Goal: Find specific page/section: Find specific page/section

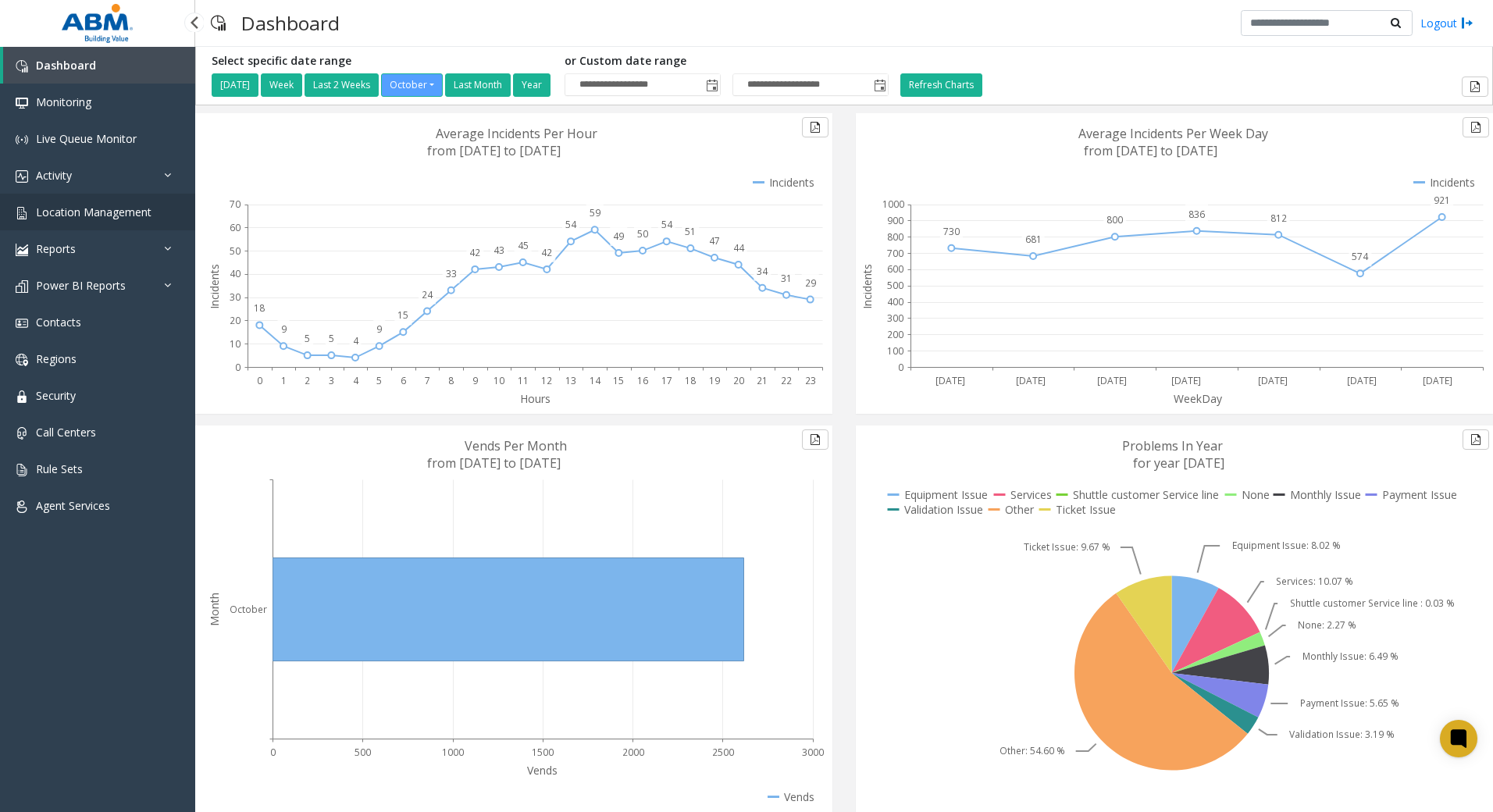
click at [101, 205] on span "Location Management" at bounding box center [93, 211] width 116 height 15
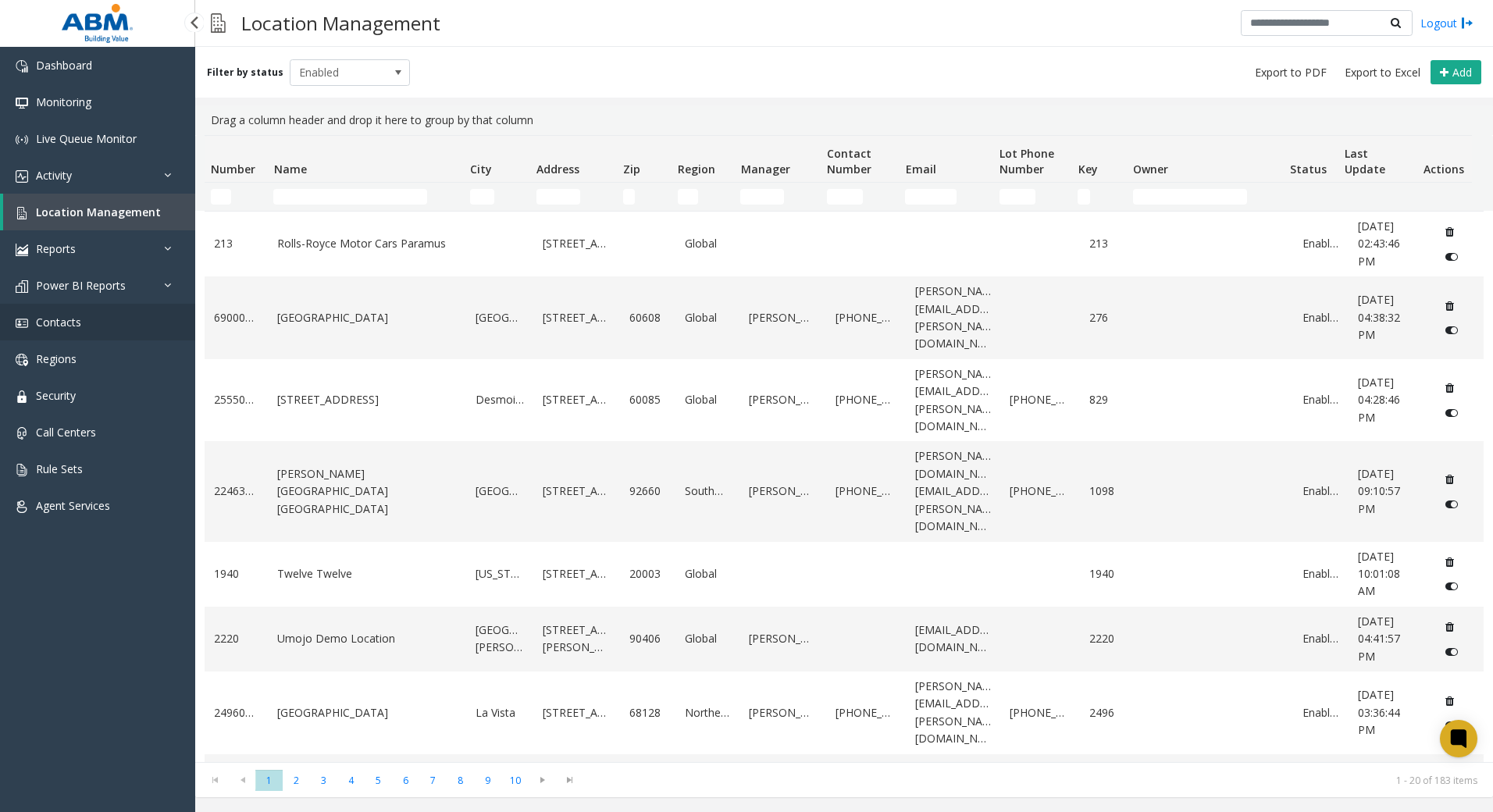
click at [109, 322] on link "Contacts" at bounding box center [97, 322] width 196 height 37
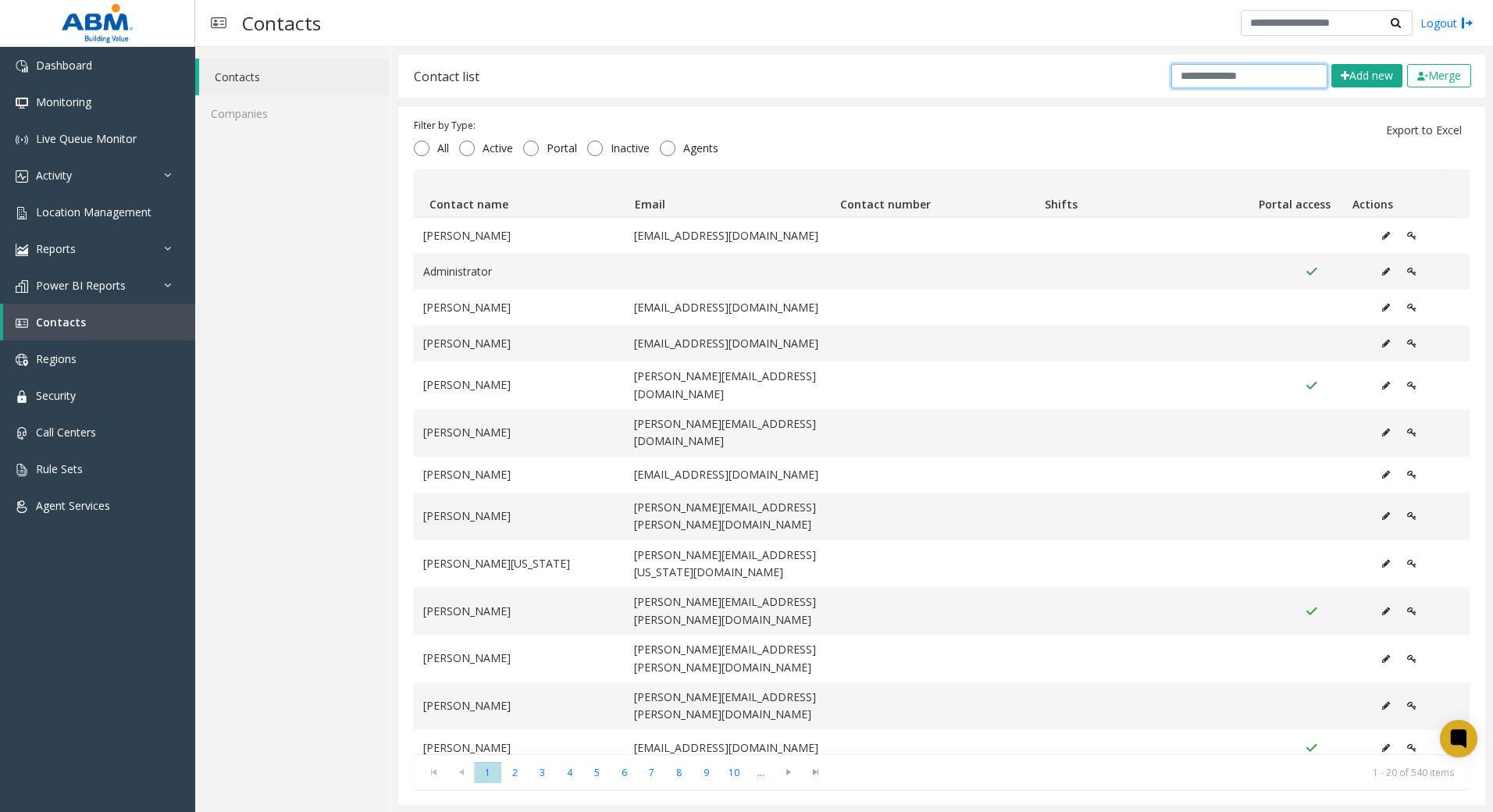
click at [1218, 75] on input "text" at bounding box center [1249, 76] width 157 height 24
click at [1185, 72] on input "text" at bounding box center [1249, 76] width 157 height 24
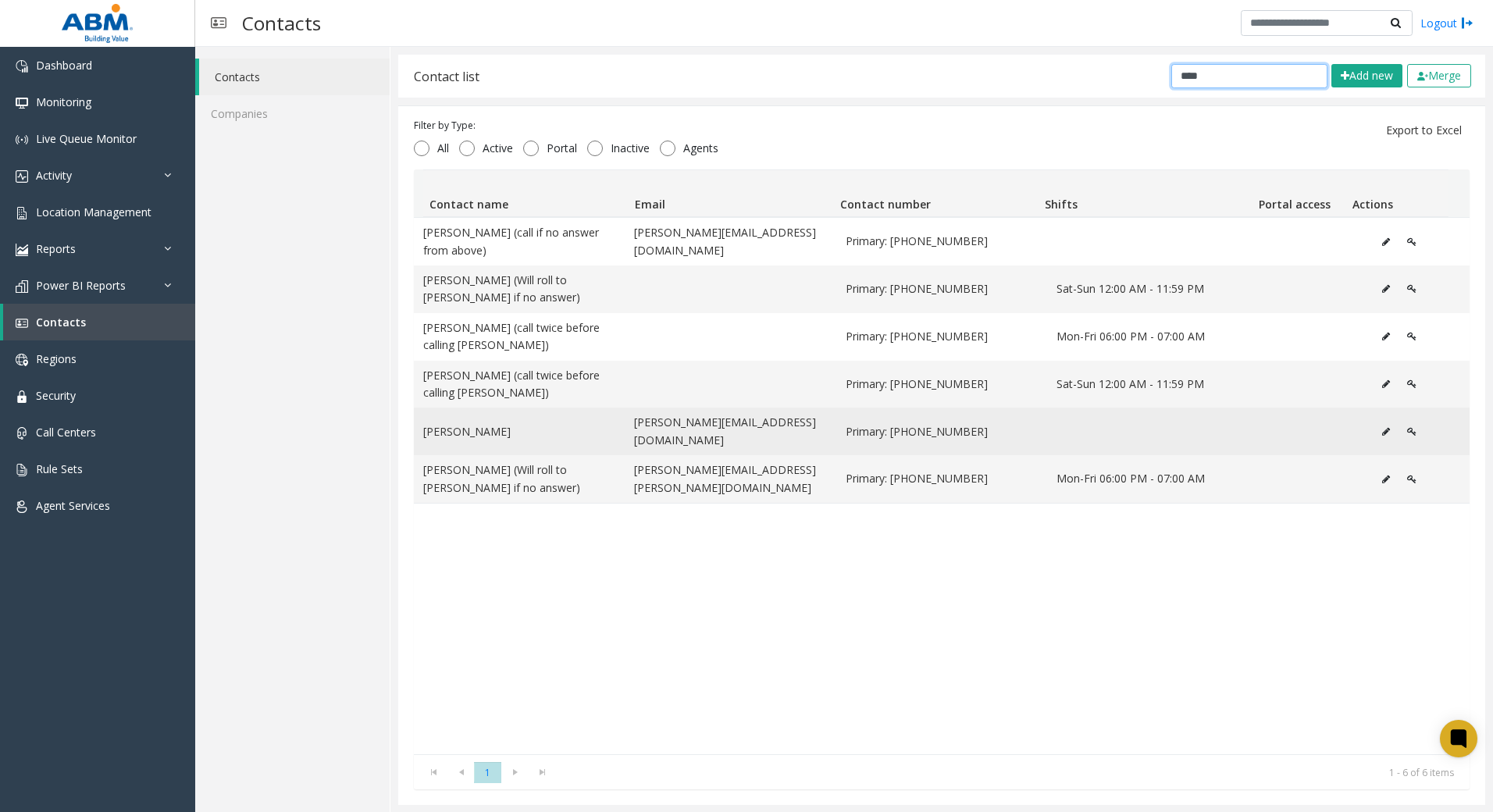
type input "****"
click at [1382, 427] on icon "Data table" at bounding box center [1386, 432] width 8 height 10
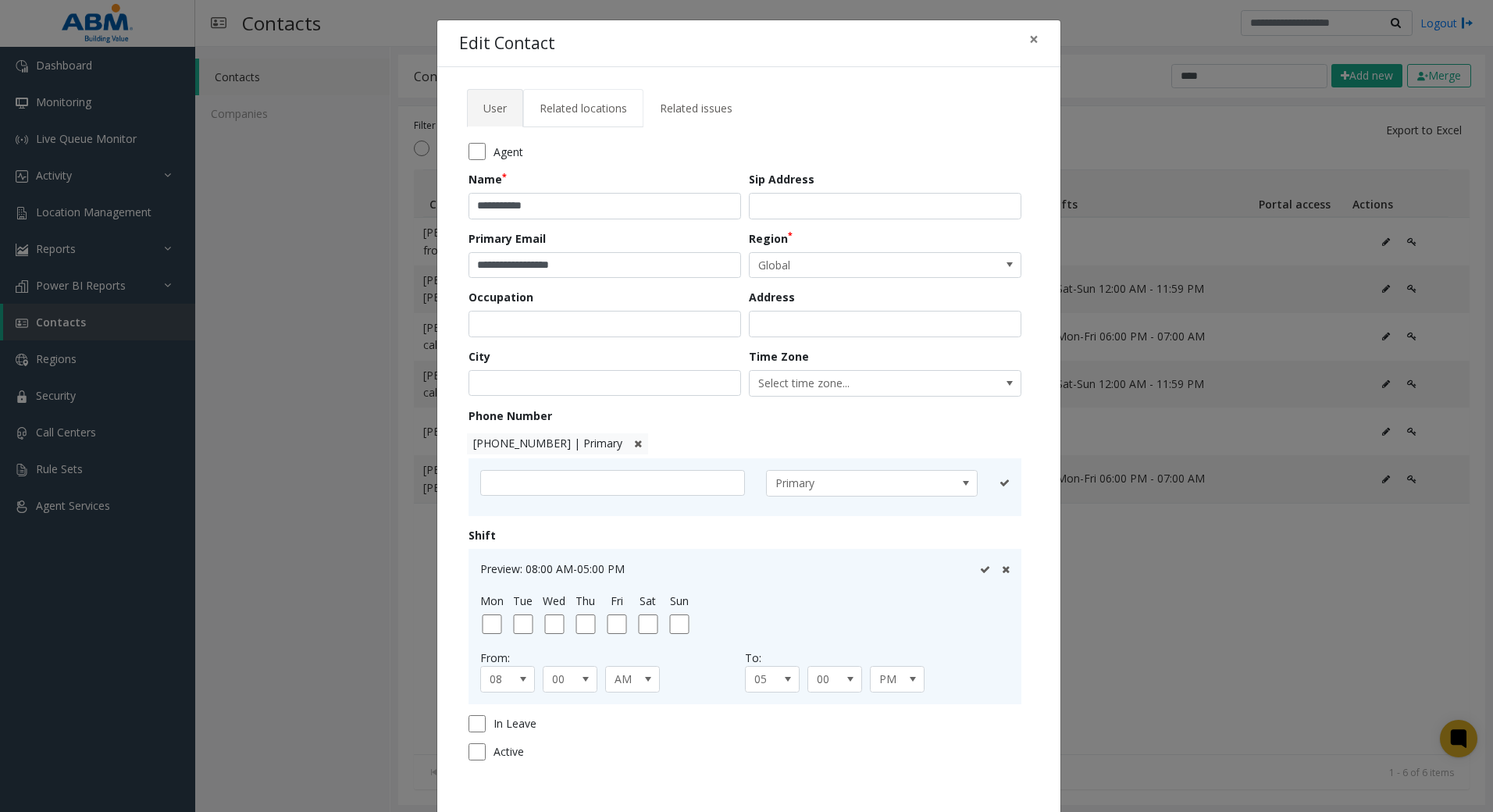
click at [536, 116] on link "Related locations" at bounding box center [584, 108] width 121 height 38
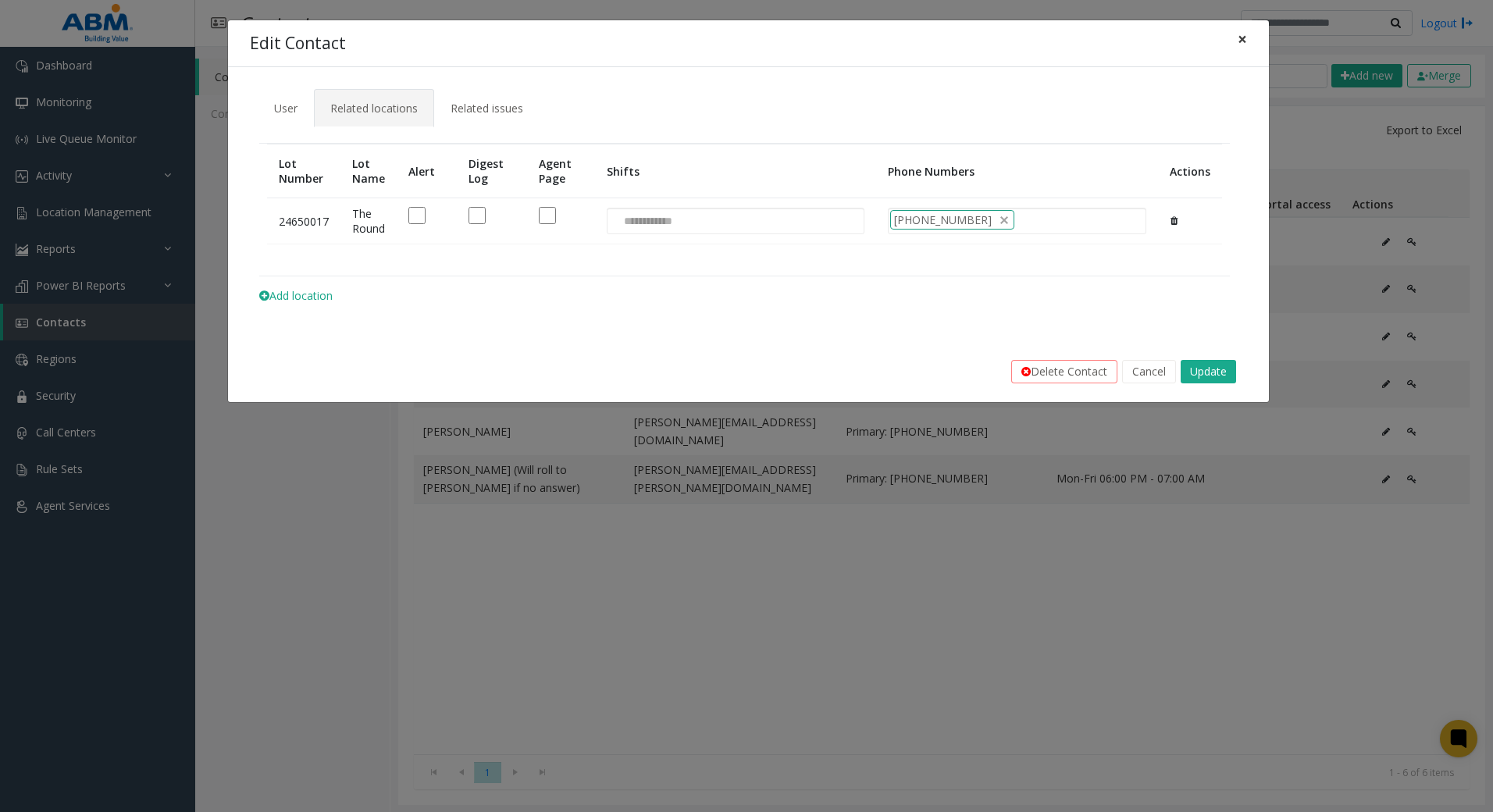
click at [1246, 39] on span "×" at bounding box center [1242, 39] width 10 height 21
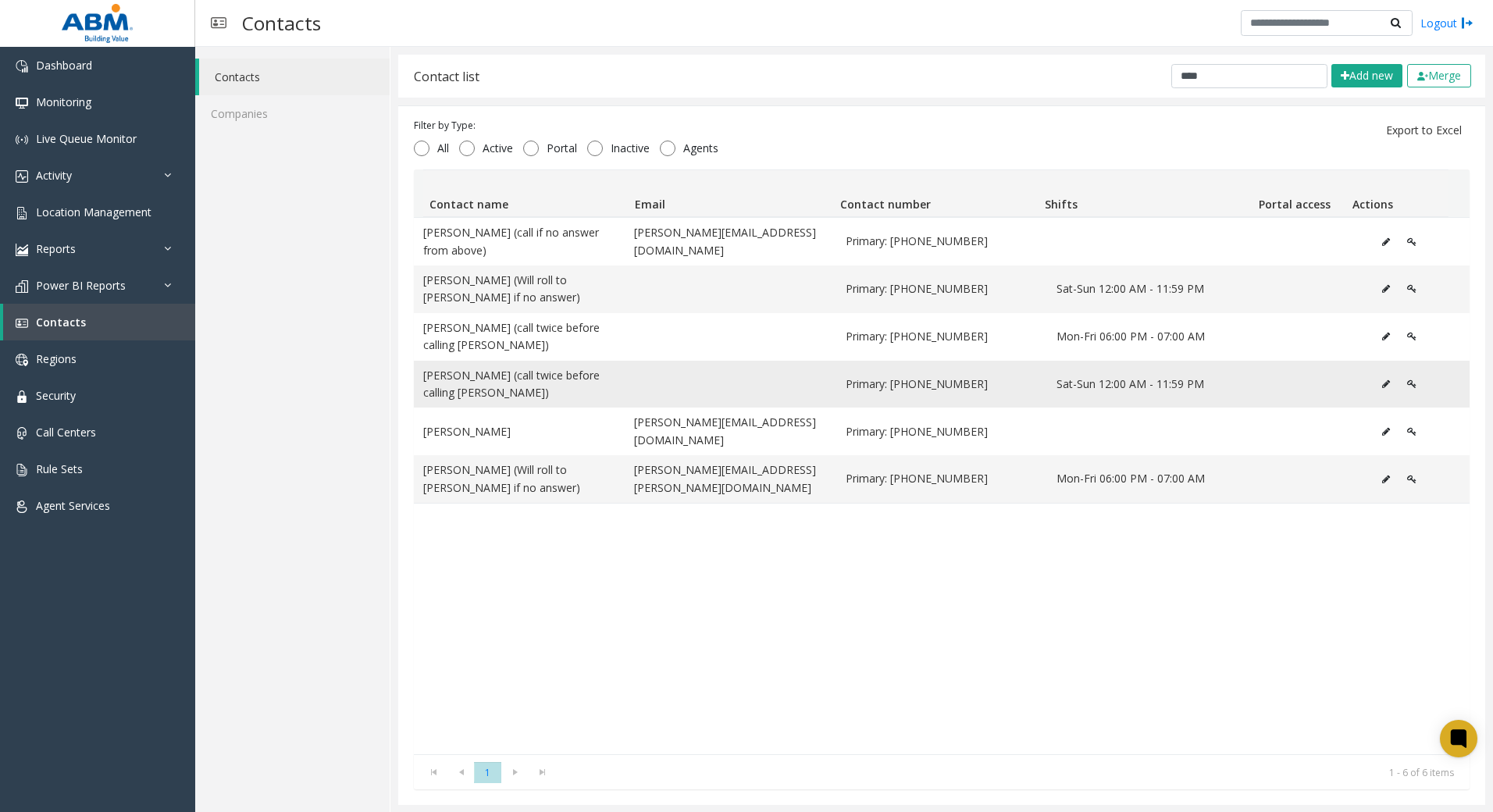
click at [1382, 384] on icon "Data table" at bounding box center [1386, 384] width 8 height 10
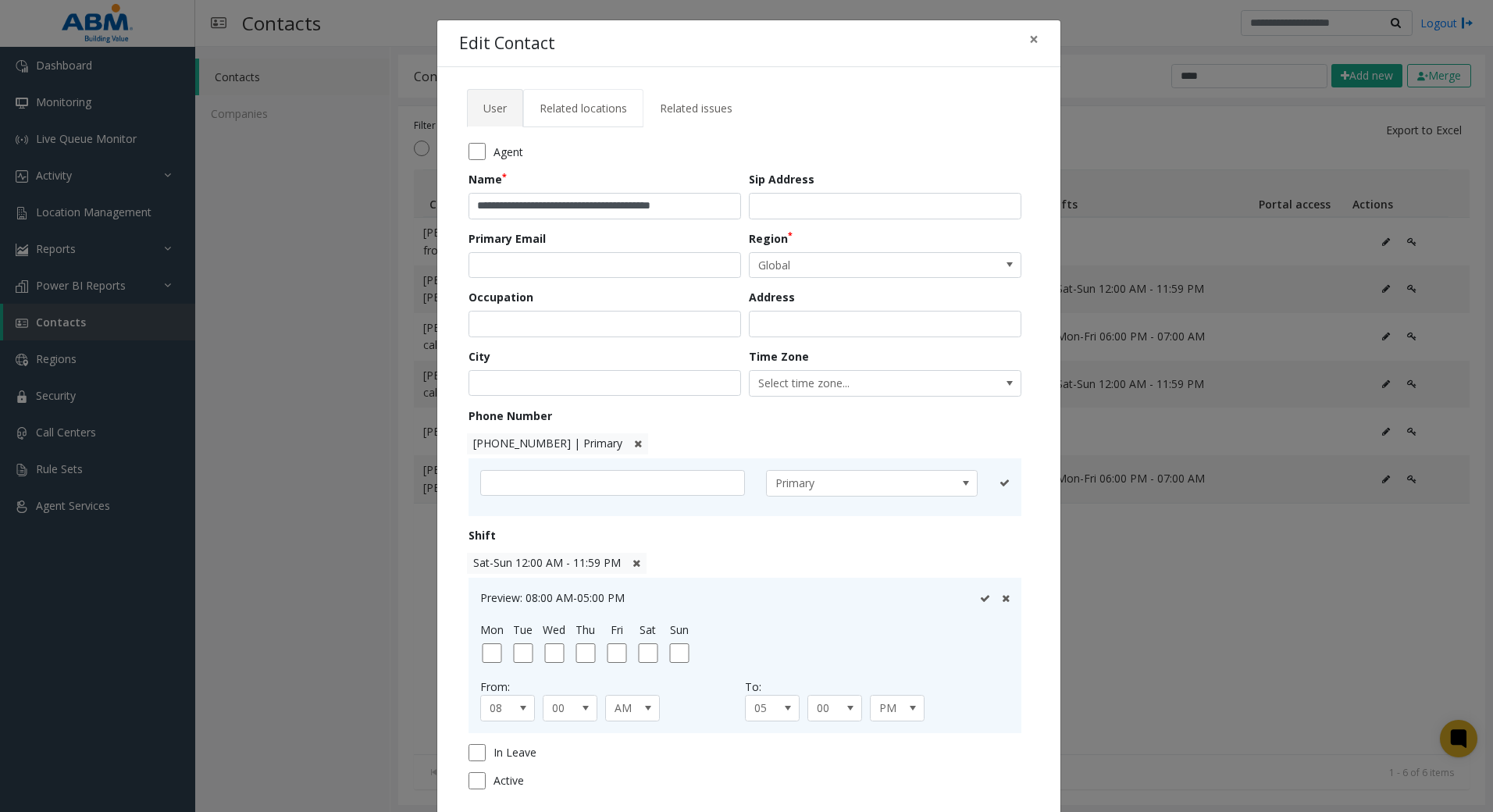
click at [595, 112] on span "Related locations" at bounding box center [584, 108] width 88 height 15
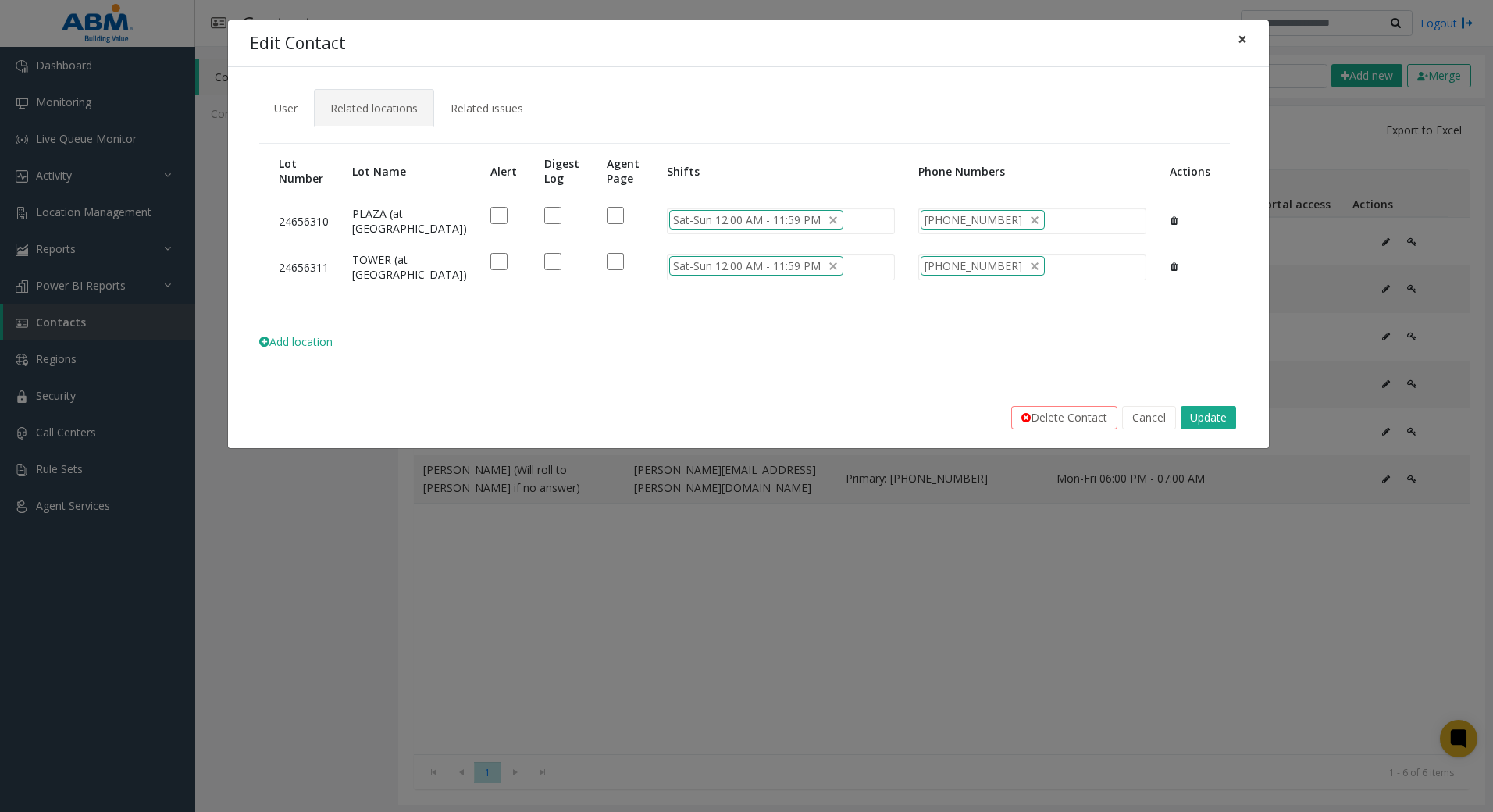
drag, startPoint x: 1240, startPoint y: 36, endPoint x: 1227, endPoint y: 44, distance: 15.3
click at [1240, 36] on span "×" at bounding box center [1242, 39] width 10 height 21
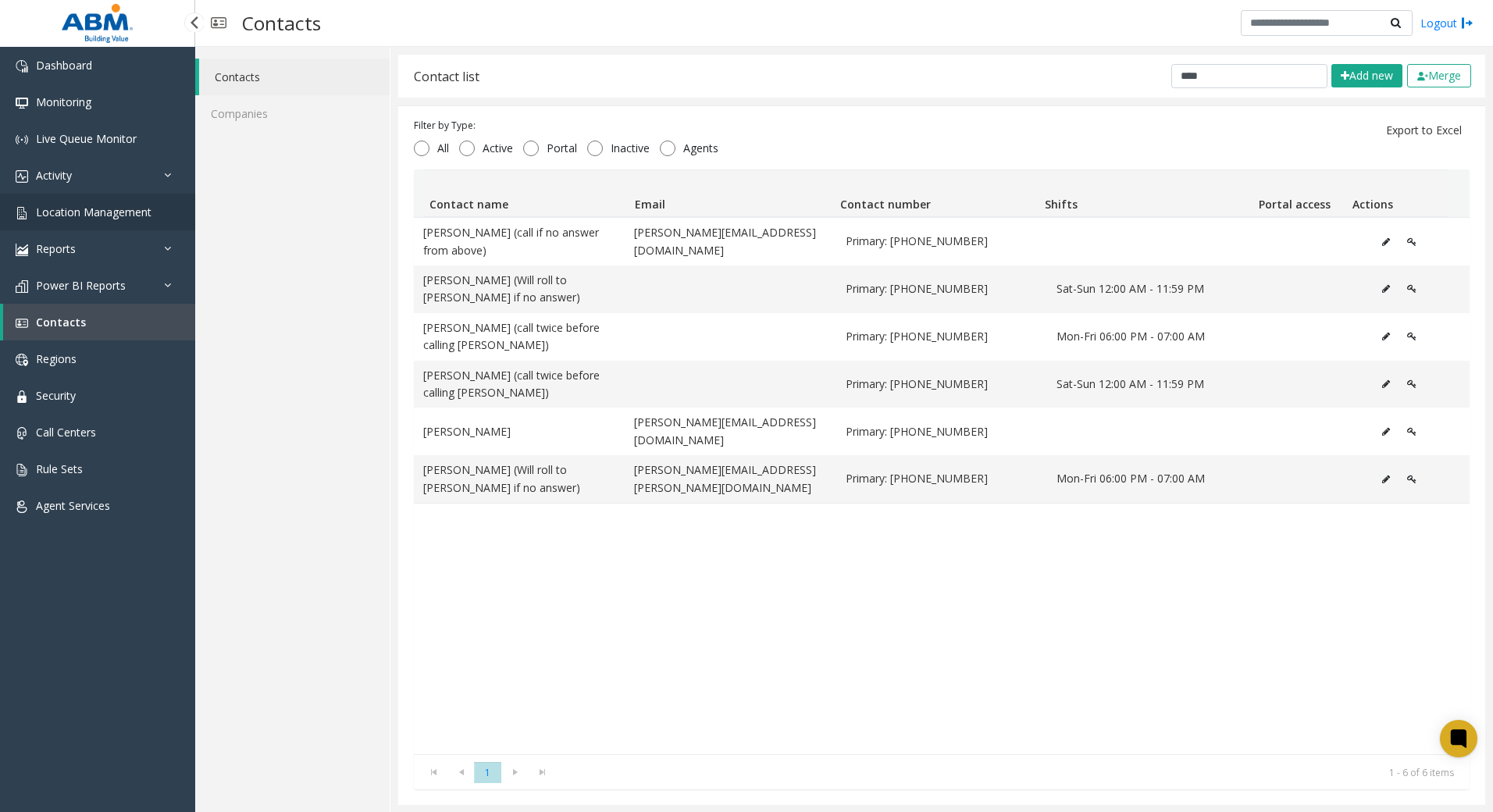
click at [94, 216] on span "Location Management" at bounding box center [93, 211] width 116 height 15
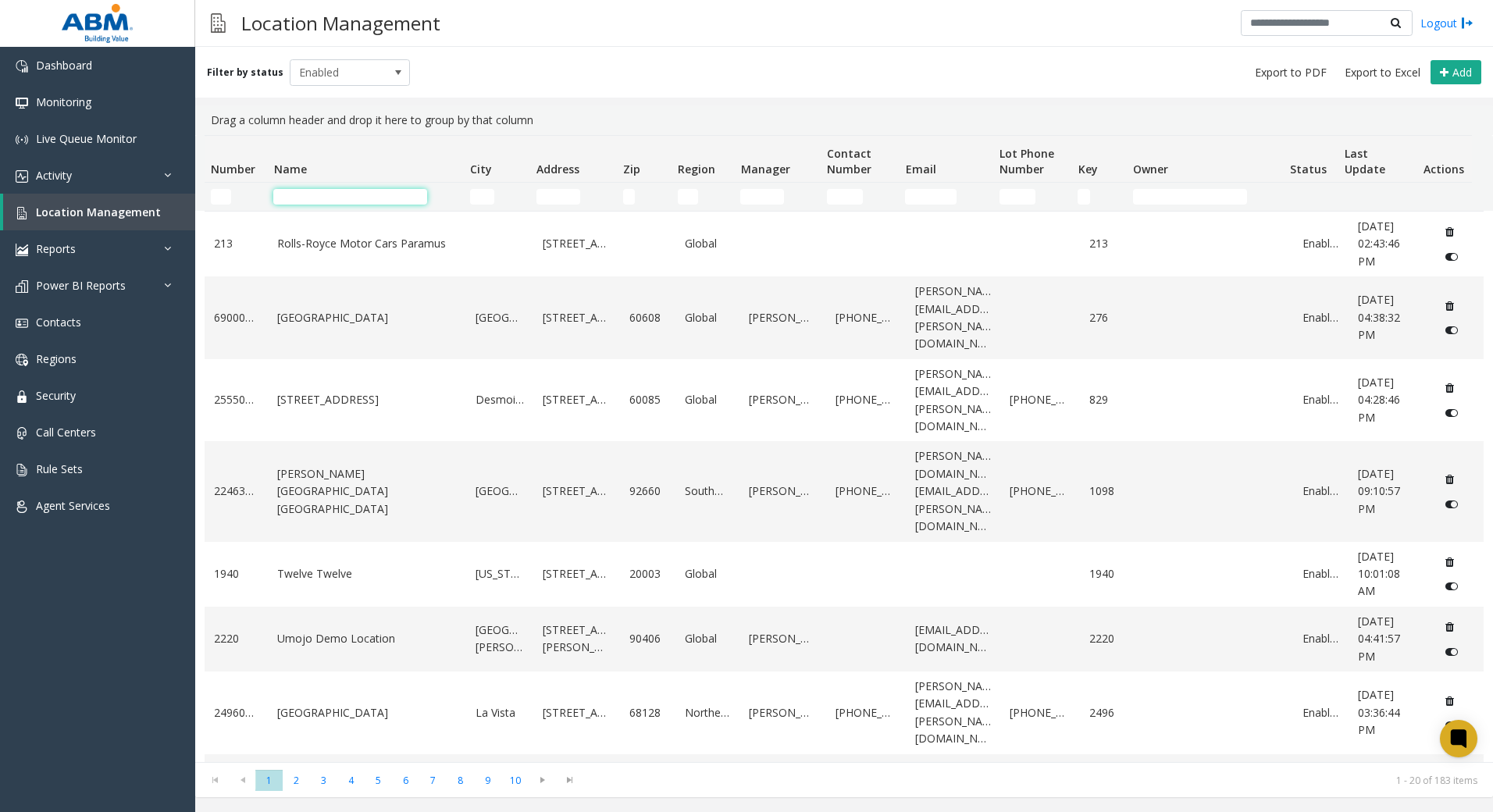
click at [404, 198] on input "Name Filter" at bounding box center [350, 196] width 154 height 16
type input "*"
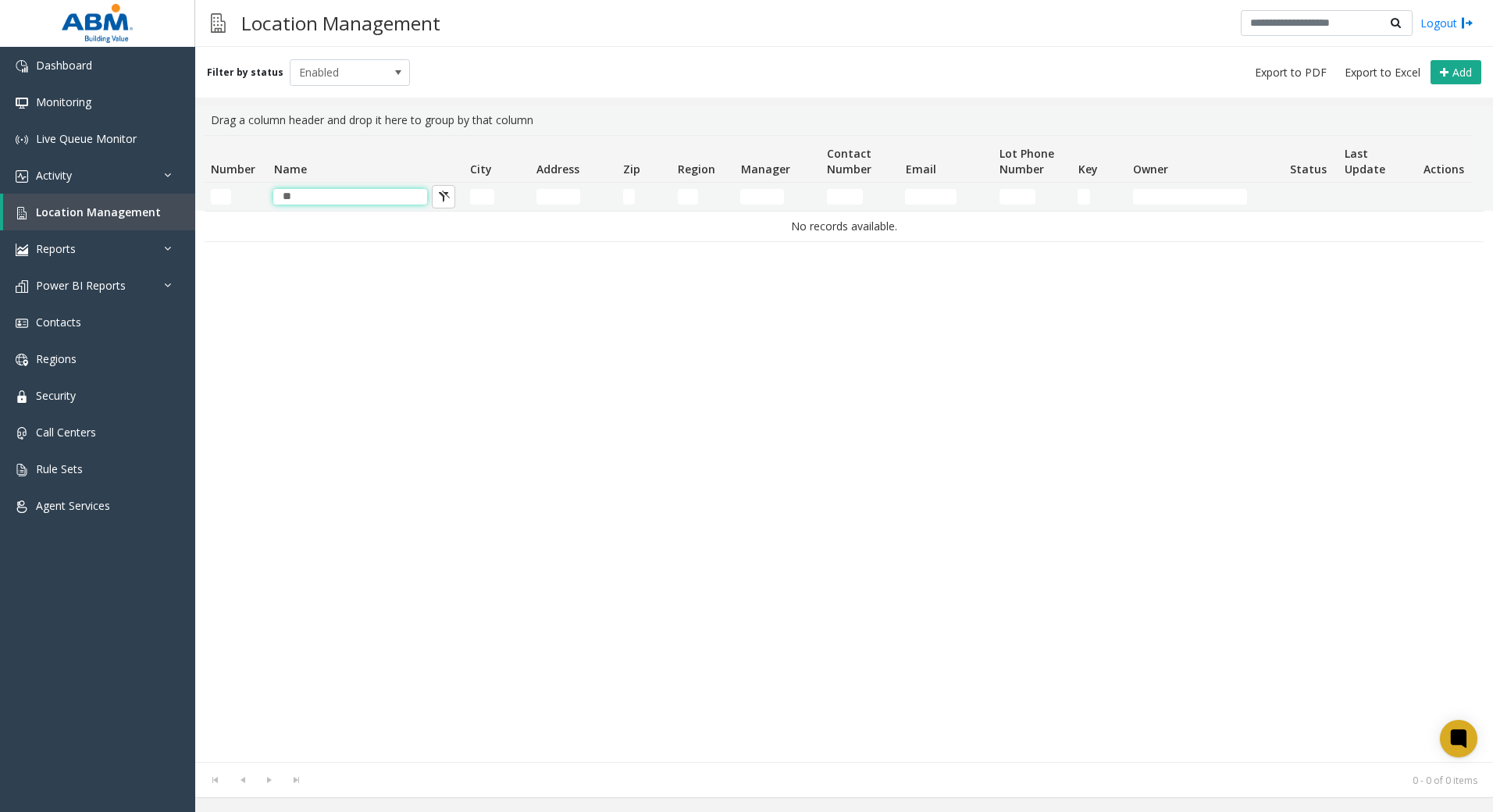
type input "*"
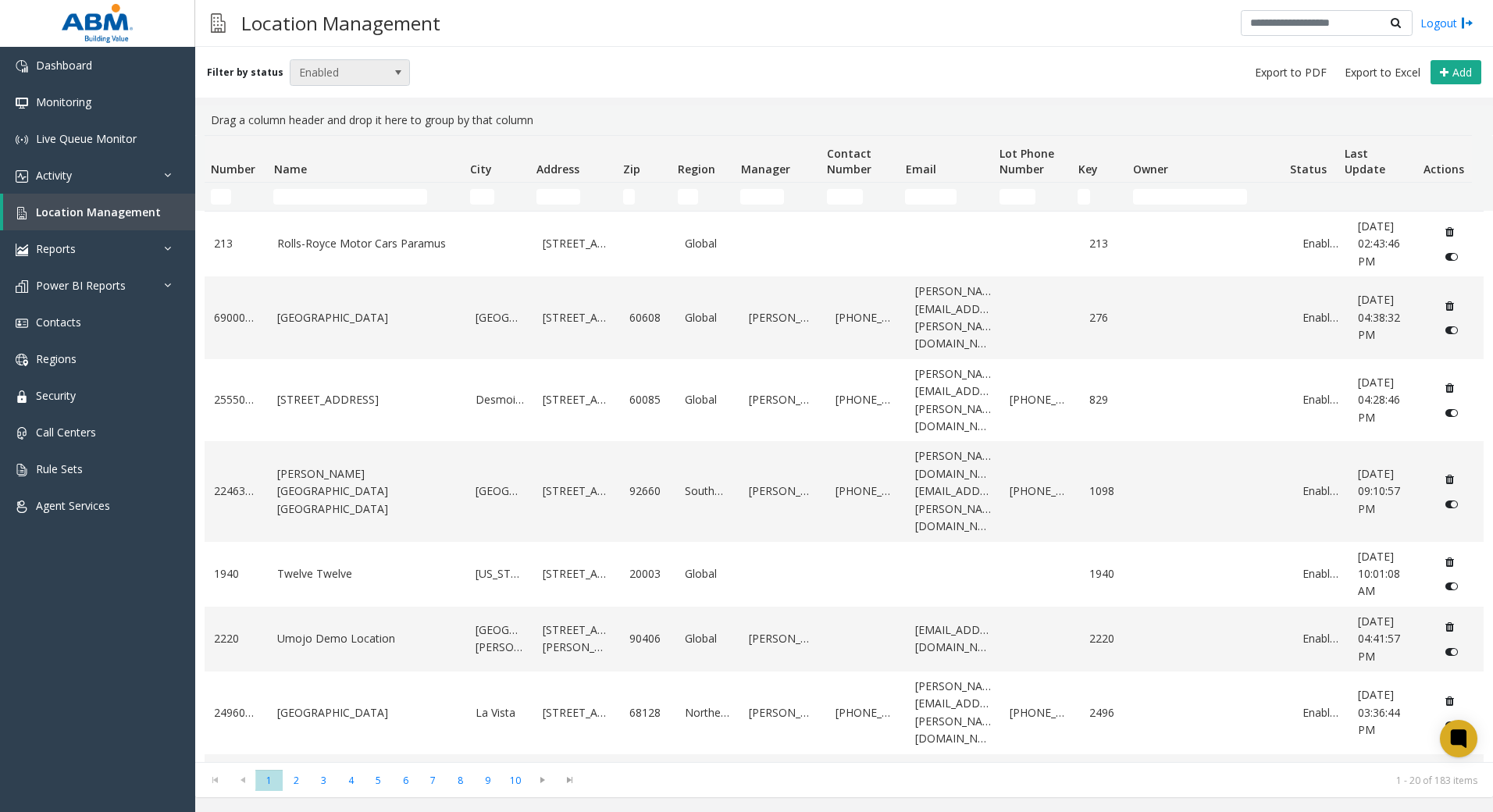
click at [371, 74] on span "Enabled" at bounding box center [338, 73] width 95 height 25
click at [359, 132] on li "Disabled" at bounding box center [343, 141] width 117 height 21
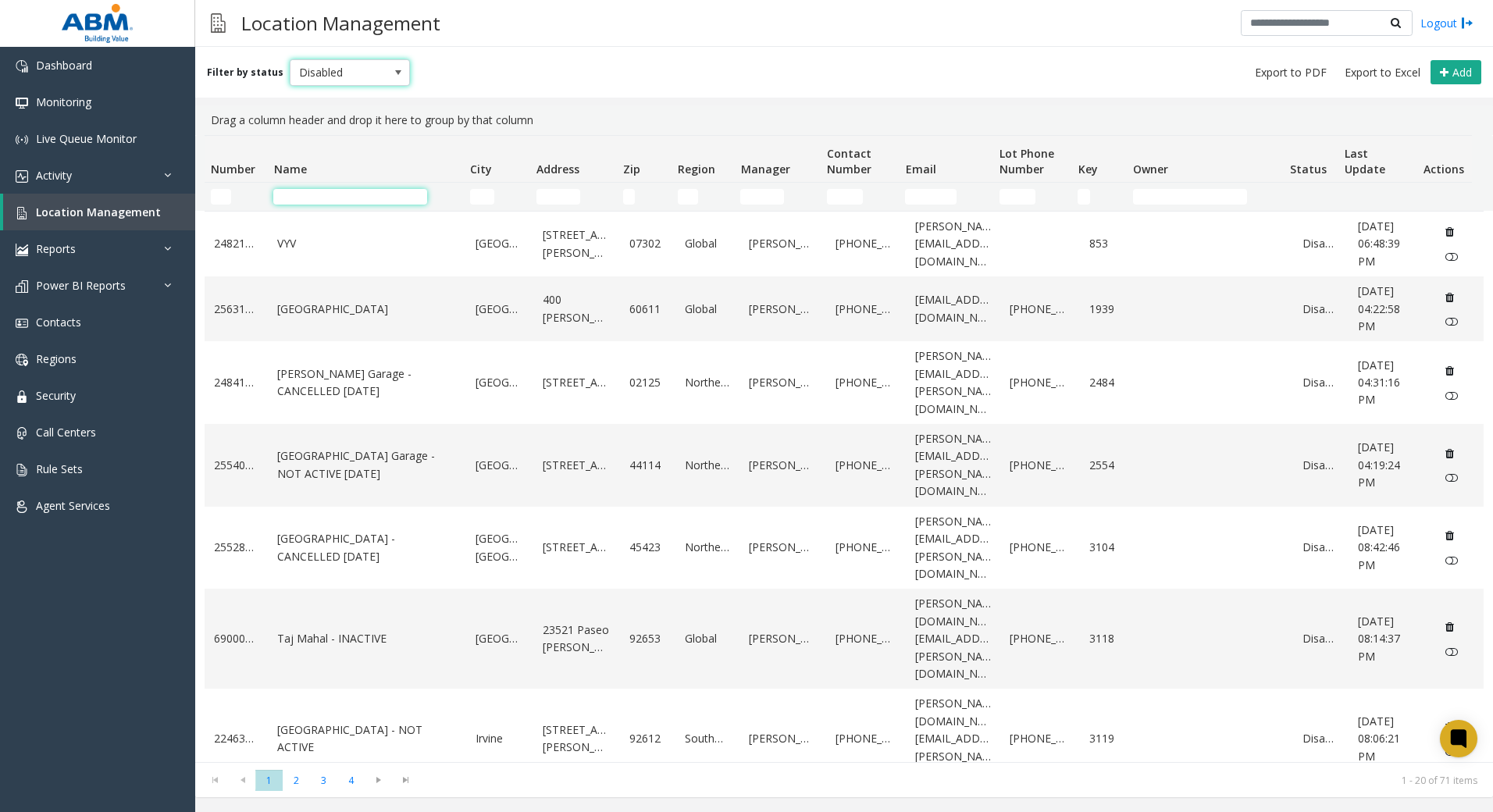
click at [359, 195] on input "Name Filter" at bounding box center [350, 196] width 154 height 16
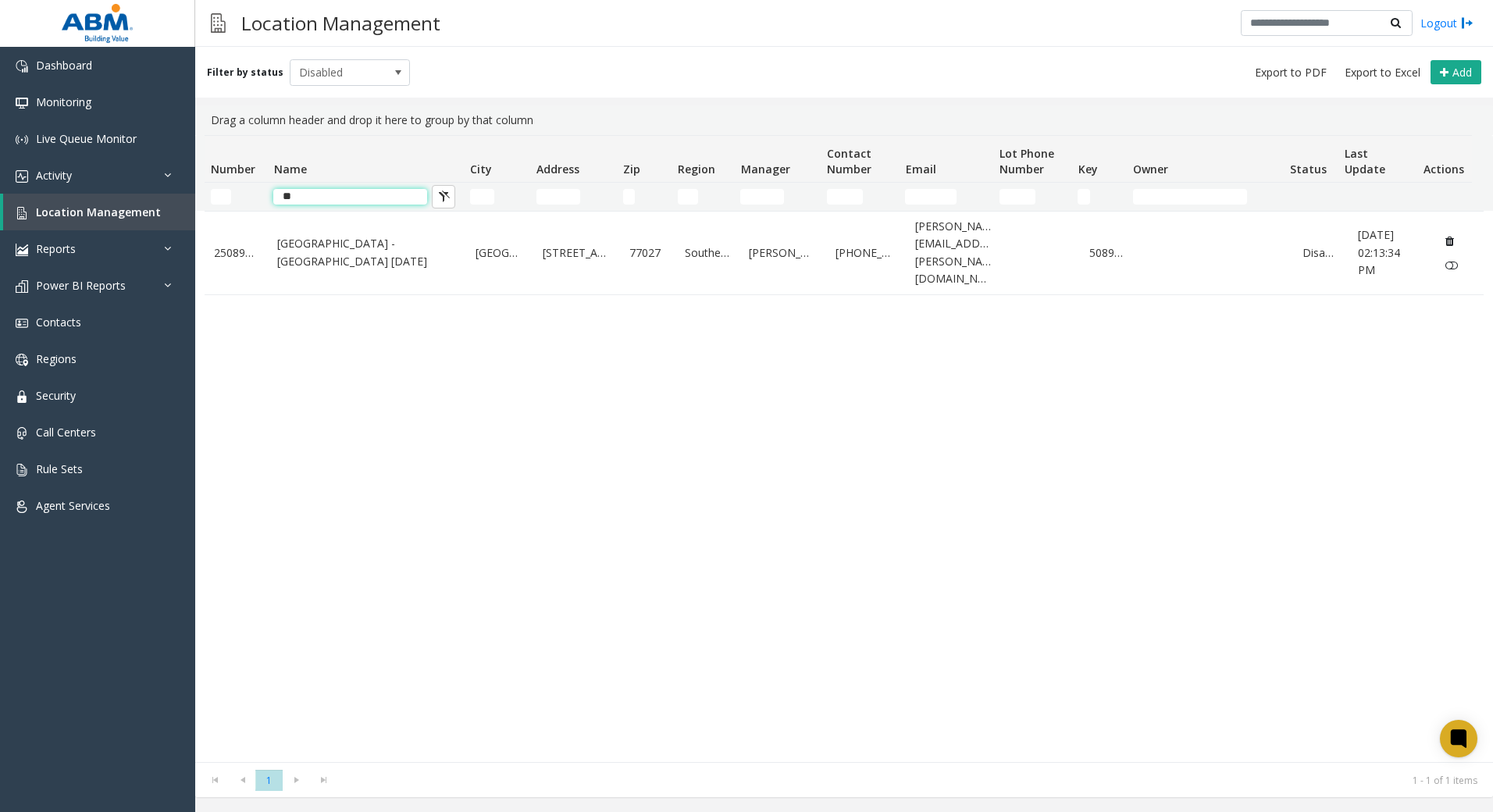
type input "*"
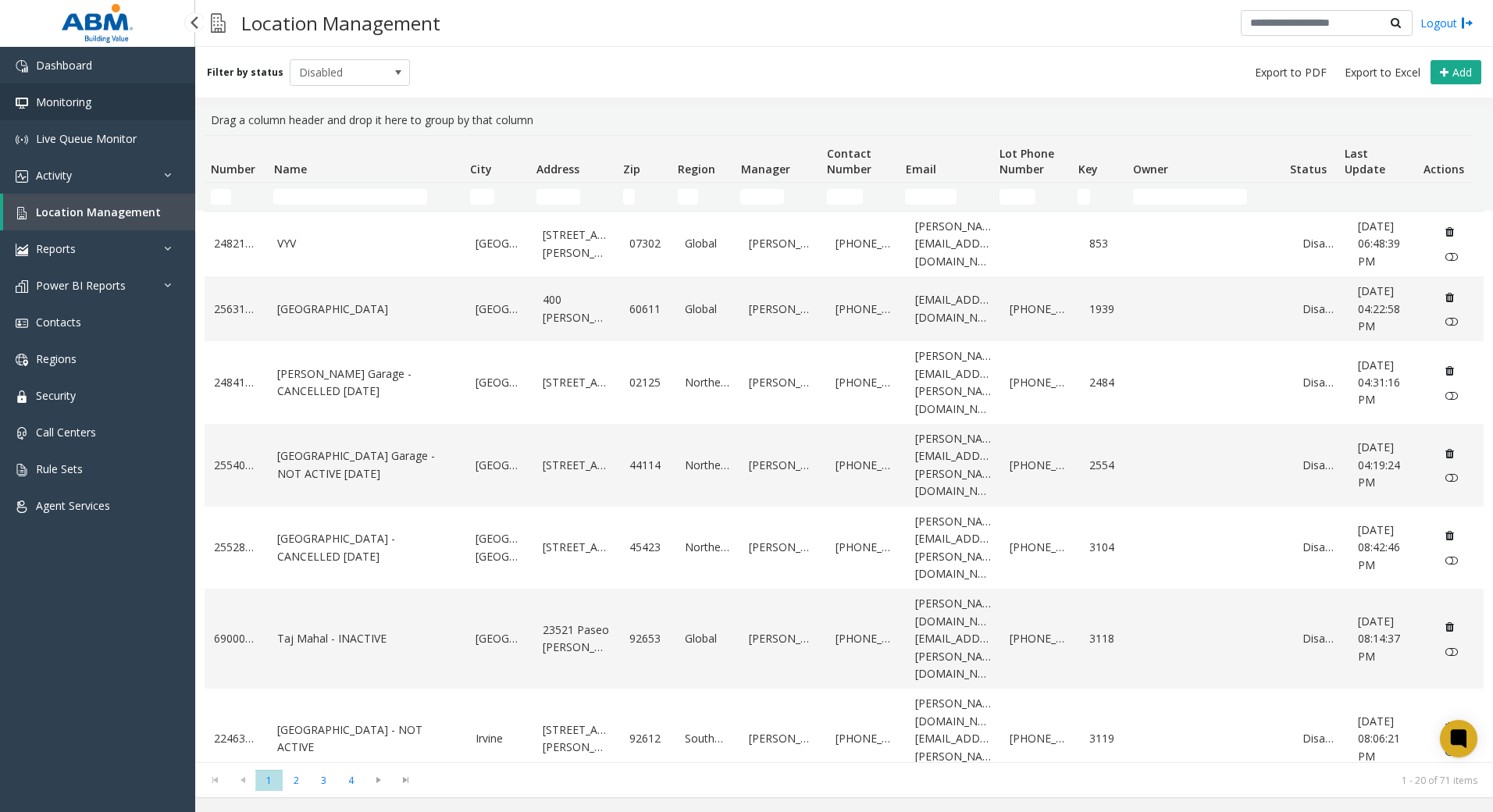
click at [73, 90] on link "Monitoring" at bounding box center [97, 102] width 196 height 37
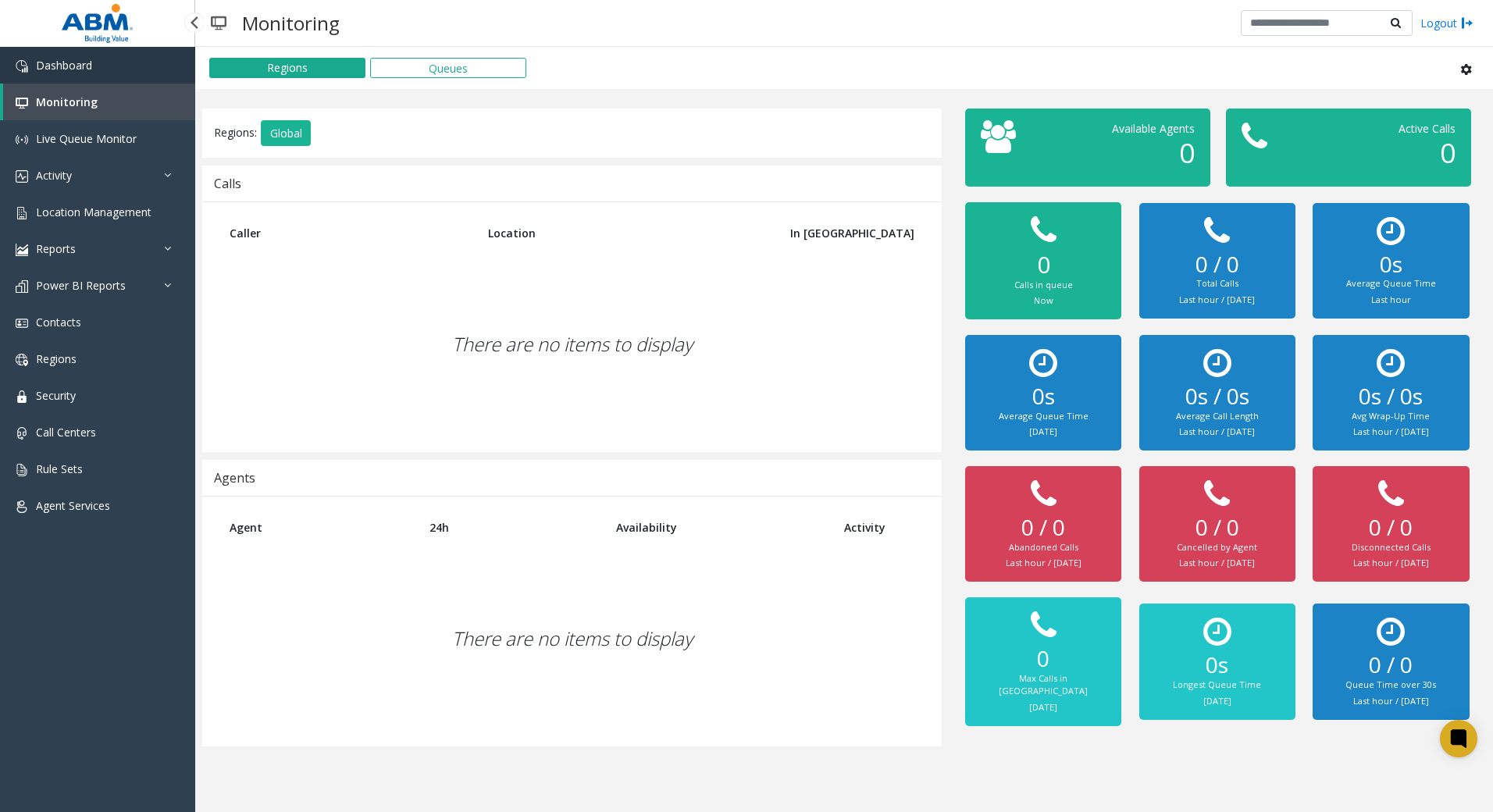
click at [92, 77] on link "Dashboard" at bounding box center [97, 65] width 196 height 37
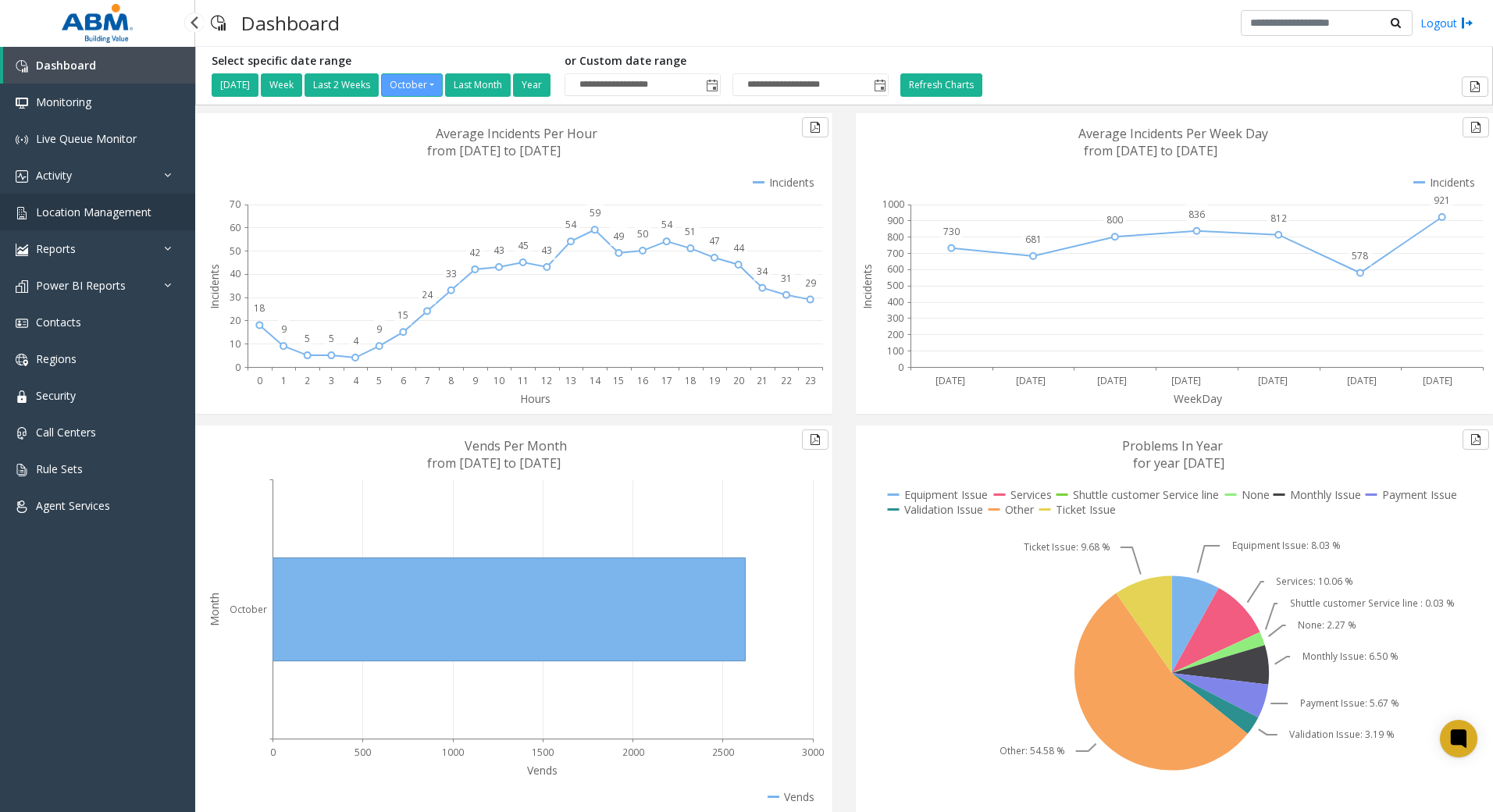
click at [123, 214] on span "Location Management" at bounding box center [93, 211] width 116 height 15
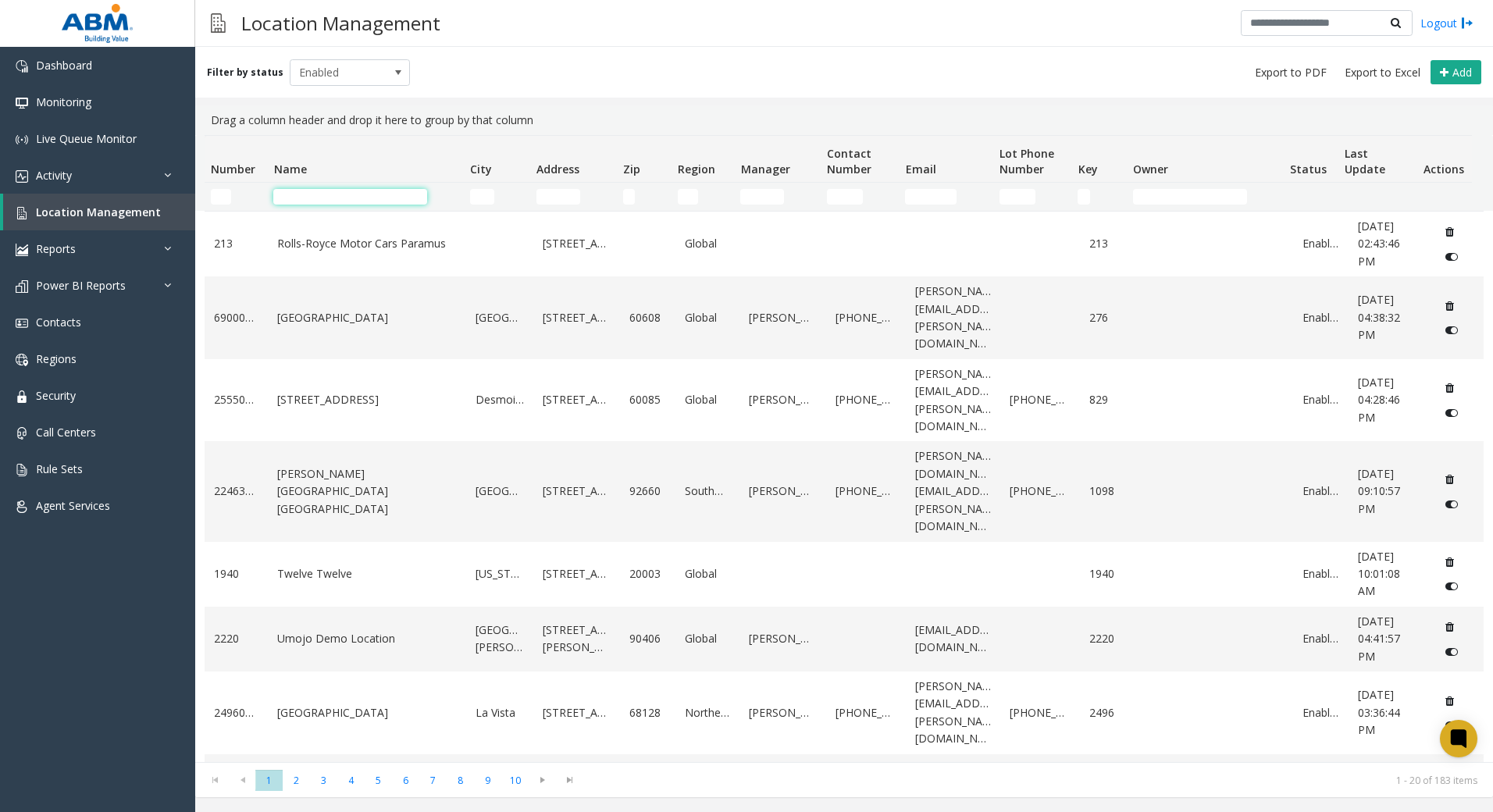
drag, startPoint x: 337, startPoint y: 196, endPoint x: 374, endPoint y: 161, distance: 50.9
click at [338, 196] on input "Name Filter" at bounding box center [350, 196] width 154 height 16
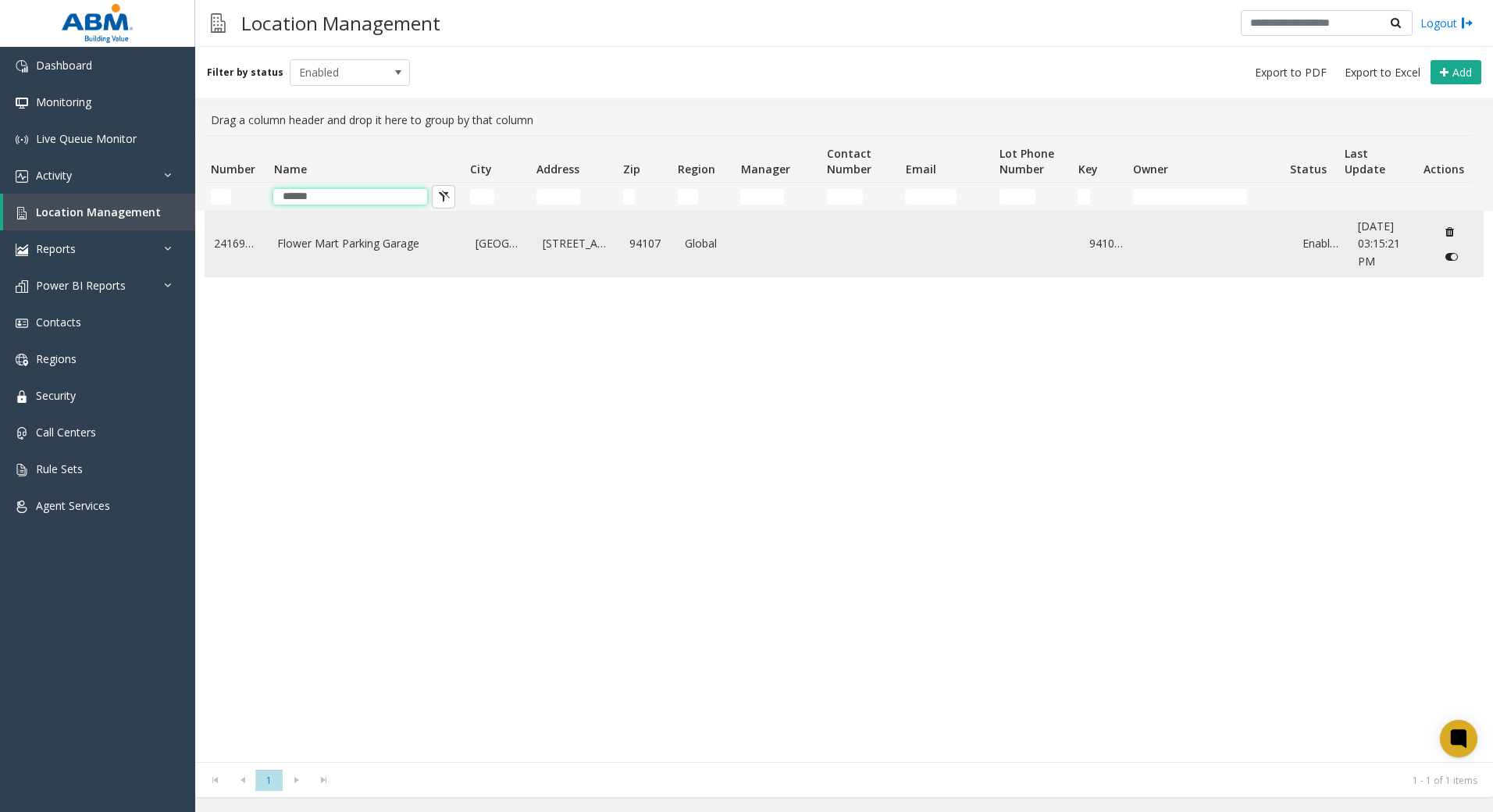
type input "******"
click at [382, 245] on link "Flower Mart Parking Garage" at bounding box center [367, 244] width 180 height 18
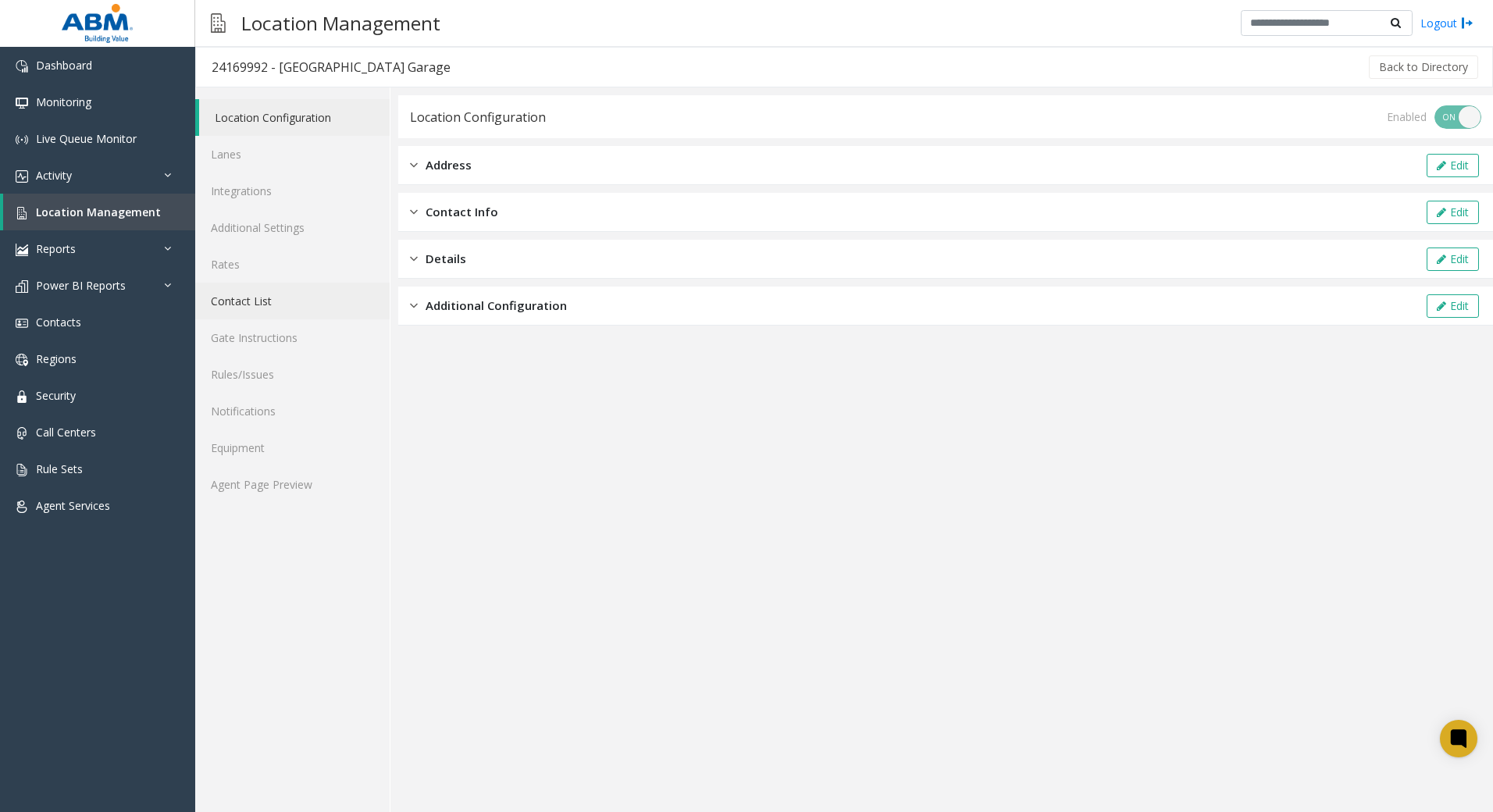
click at [291, 312] on link "Contact List" at bounding box center [293, 301] width 195 height 37
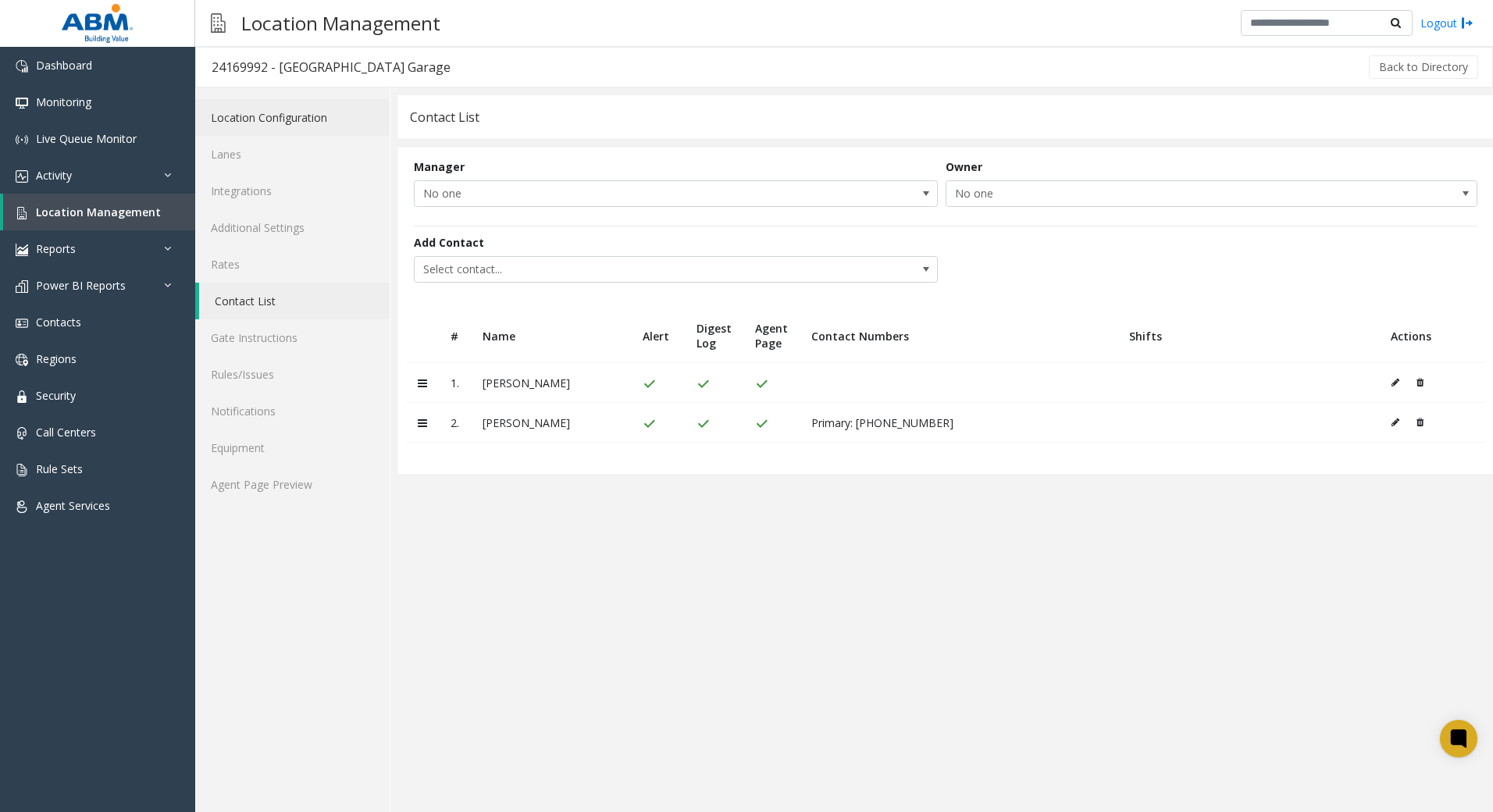
click at [295, 128] on link "Location Configuration" at bounding box center [293, 118] width 195 height 37
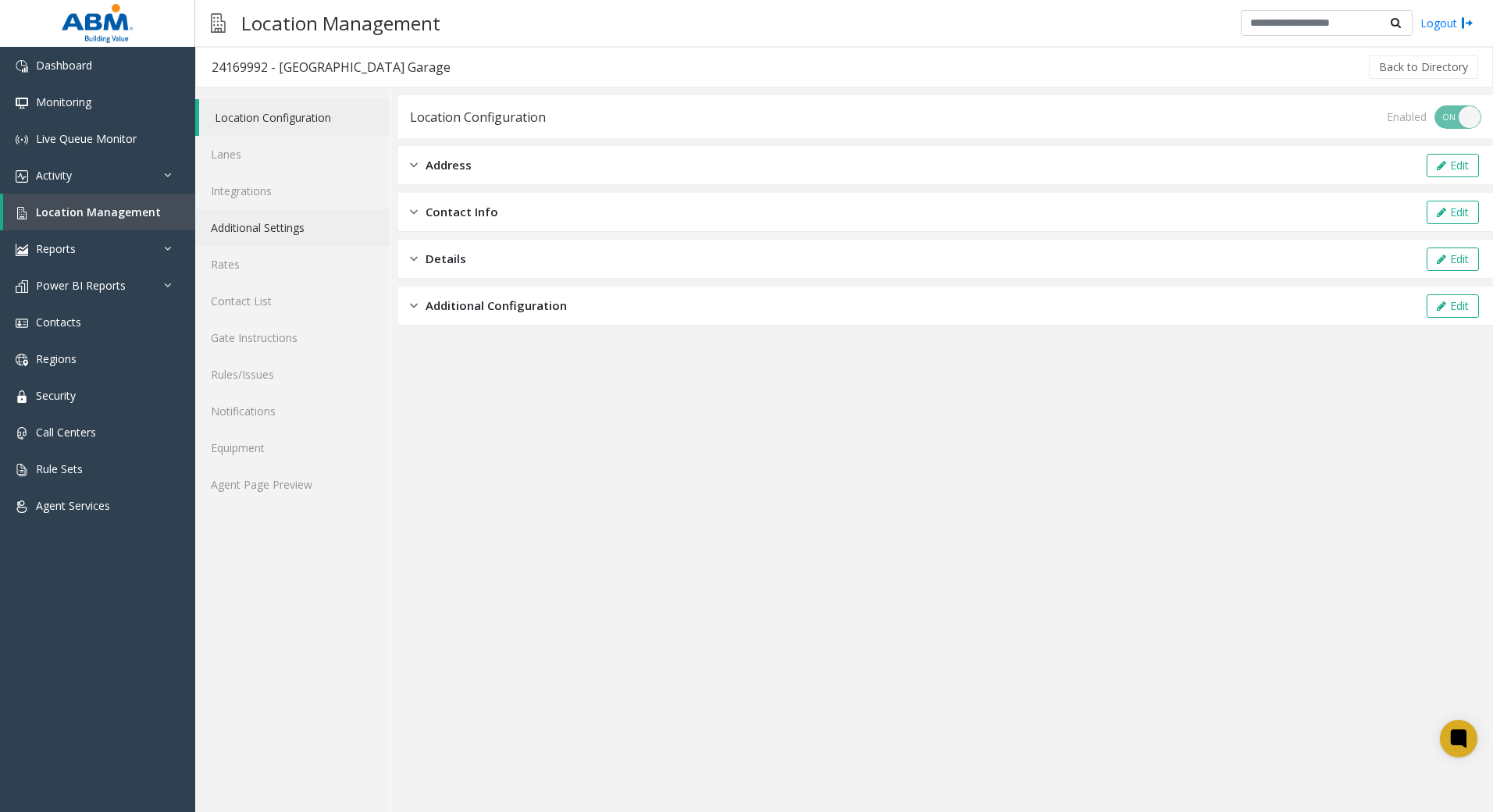
click at [311, 232] on link "Additional Settings" at bounding box center [293, 228] width 195 height 37
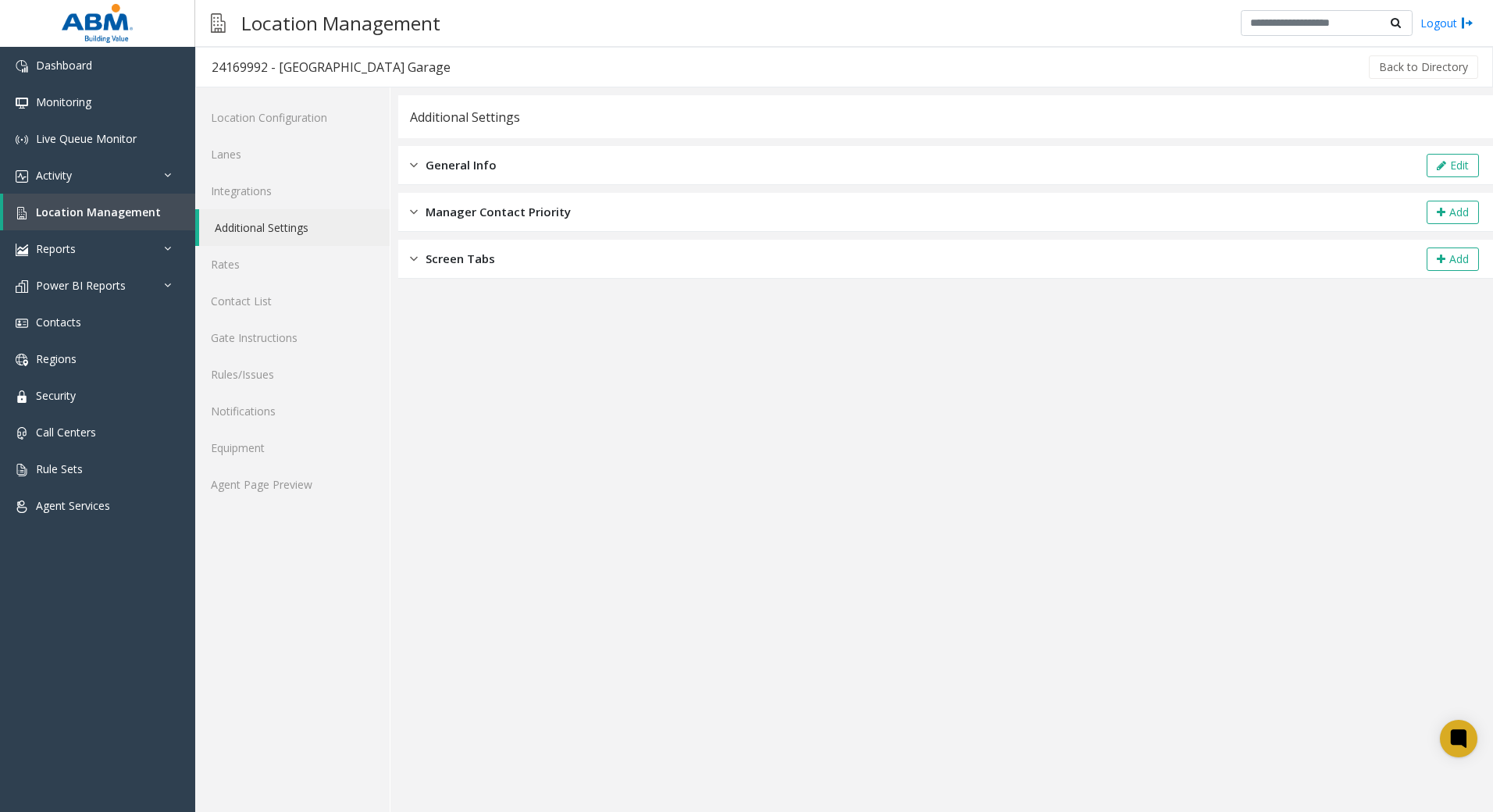
click at [597, 182] on div "General Info Edit" at bounding box center [945, 165] width 1095 height 39
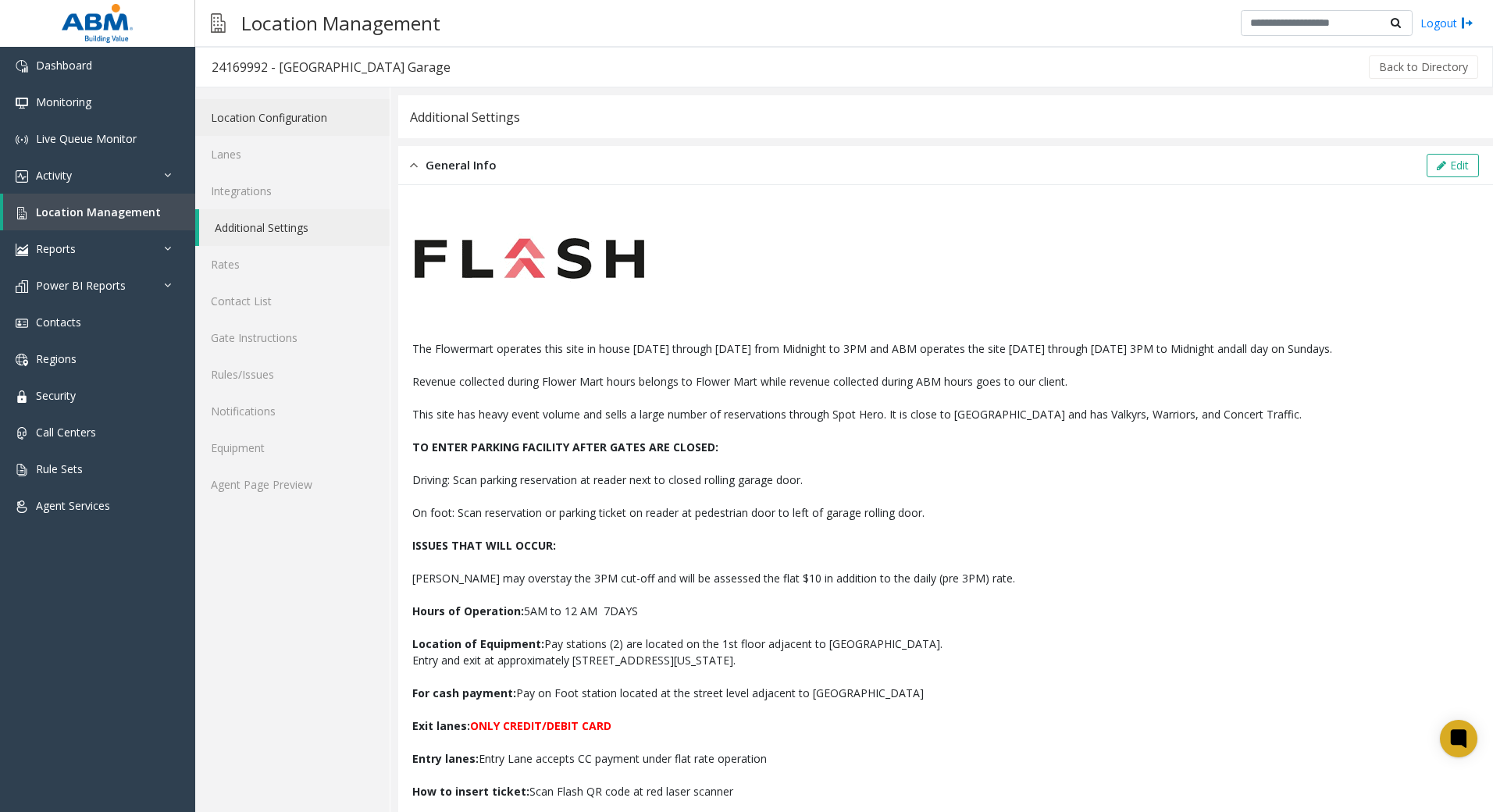
click at [276, 113] on link "Location Configuration" at bounding box center [293, 118] width 195 height 37
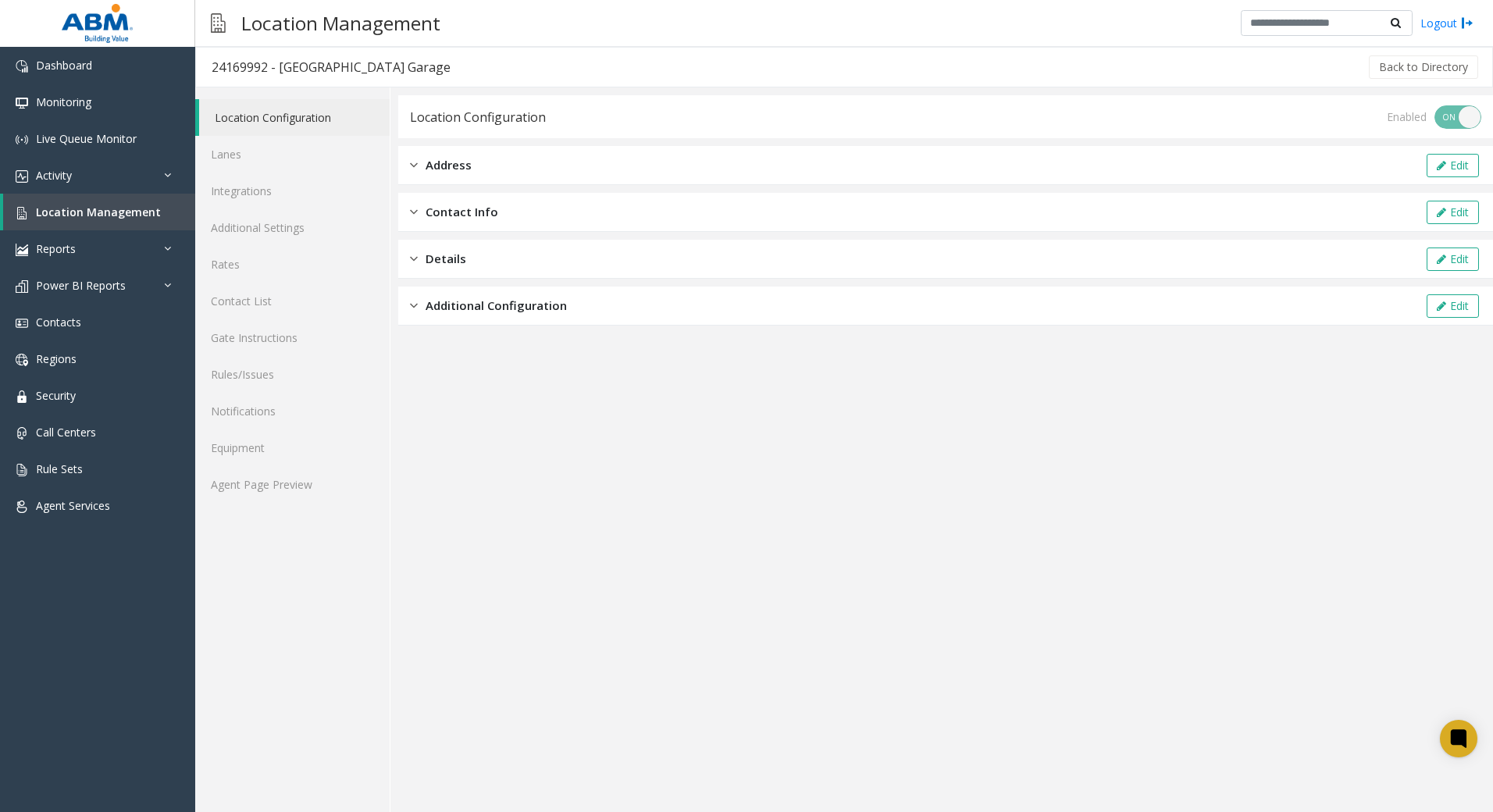
click at [552, 165] on div "Address Edit" at bounding box center [945, 165] width 1095 height 39
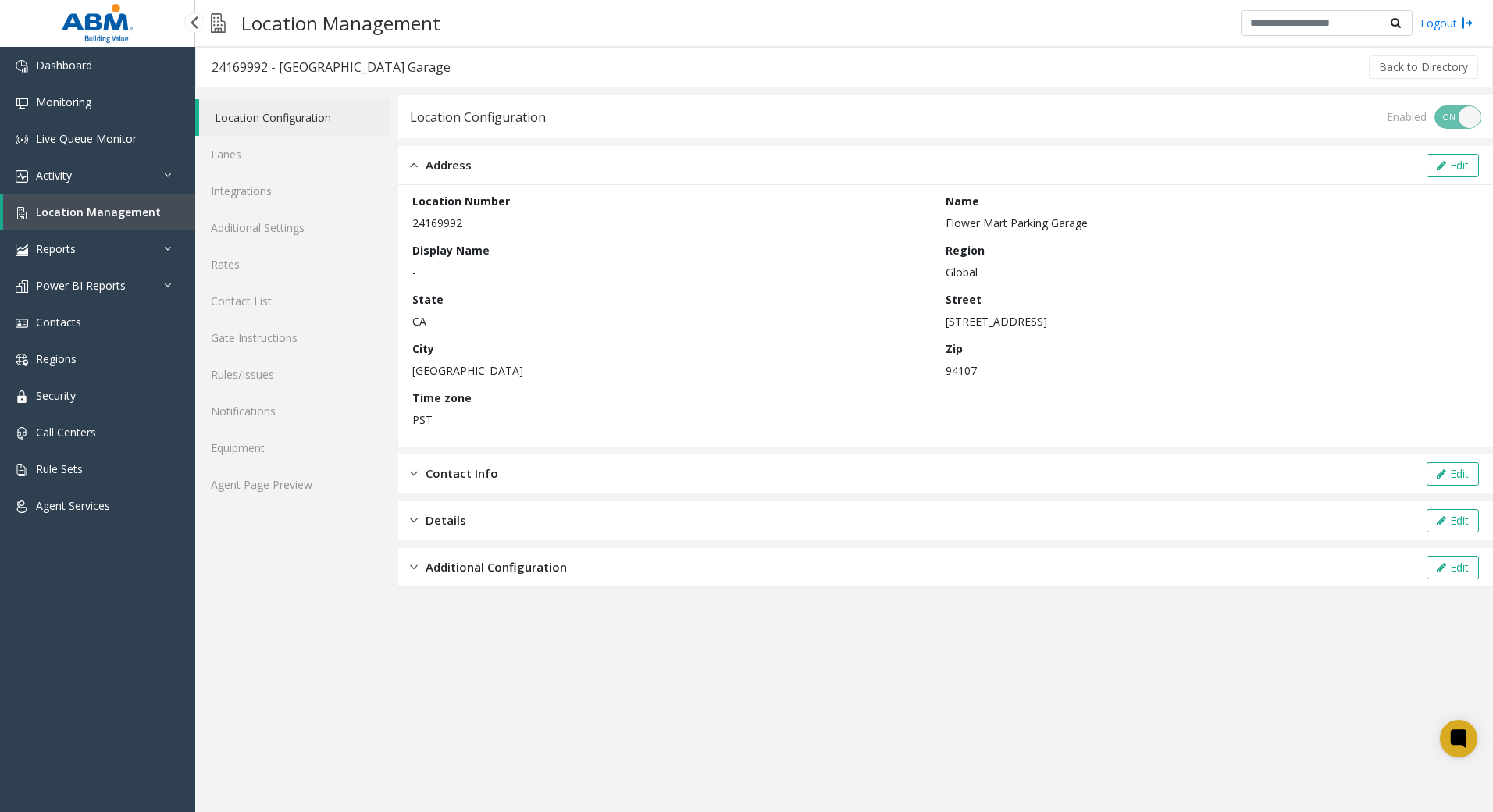
click at [99, 204] on span "Location Management" at bounding box center [98, 211] width 124 height 15
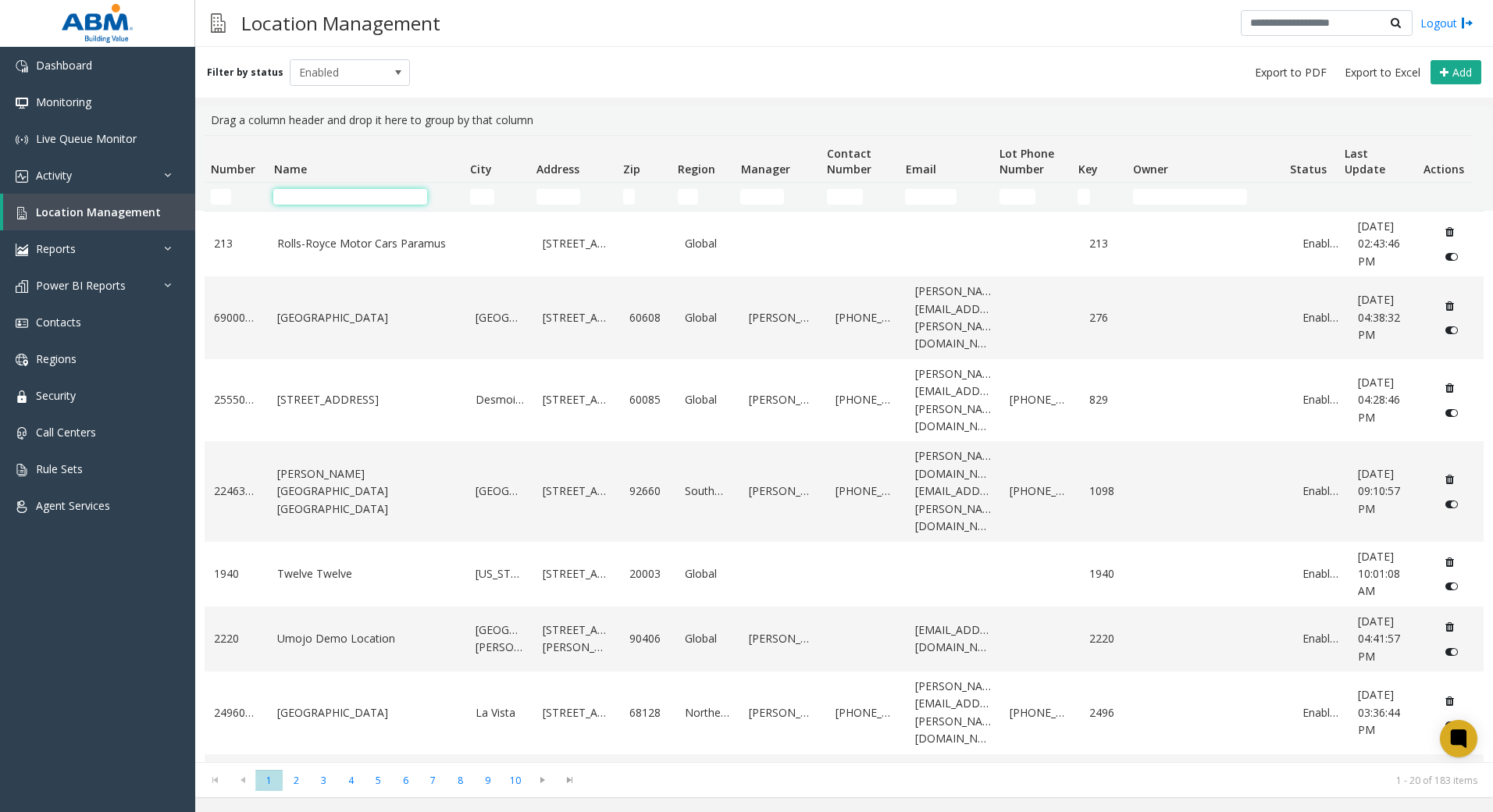
click at [398, 200] on input "Name Filter" at bounding box center [350, 196] width 154 height 16
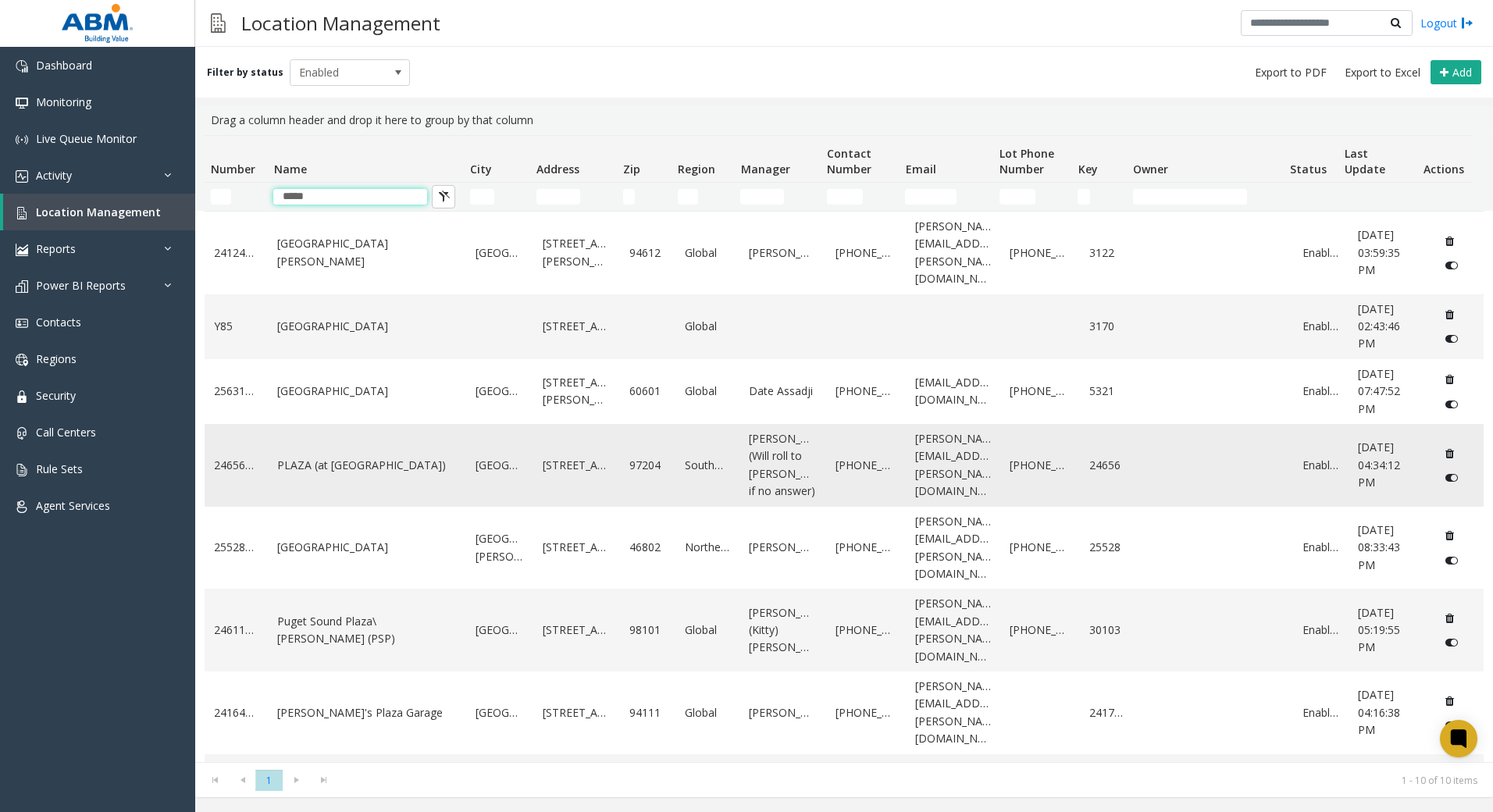
type input "*****"
click at [241, 477] on td "24656310" at bounding box center [235, 465] width 63 height 83
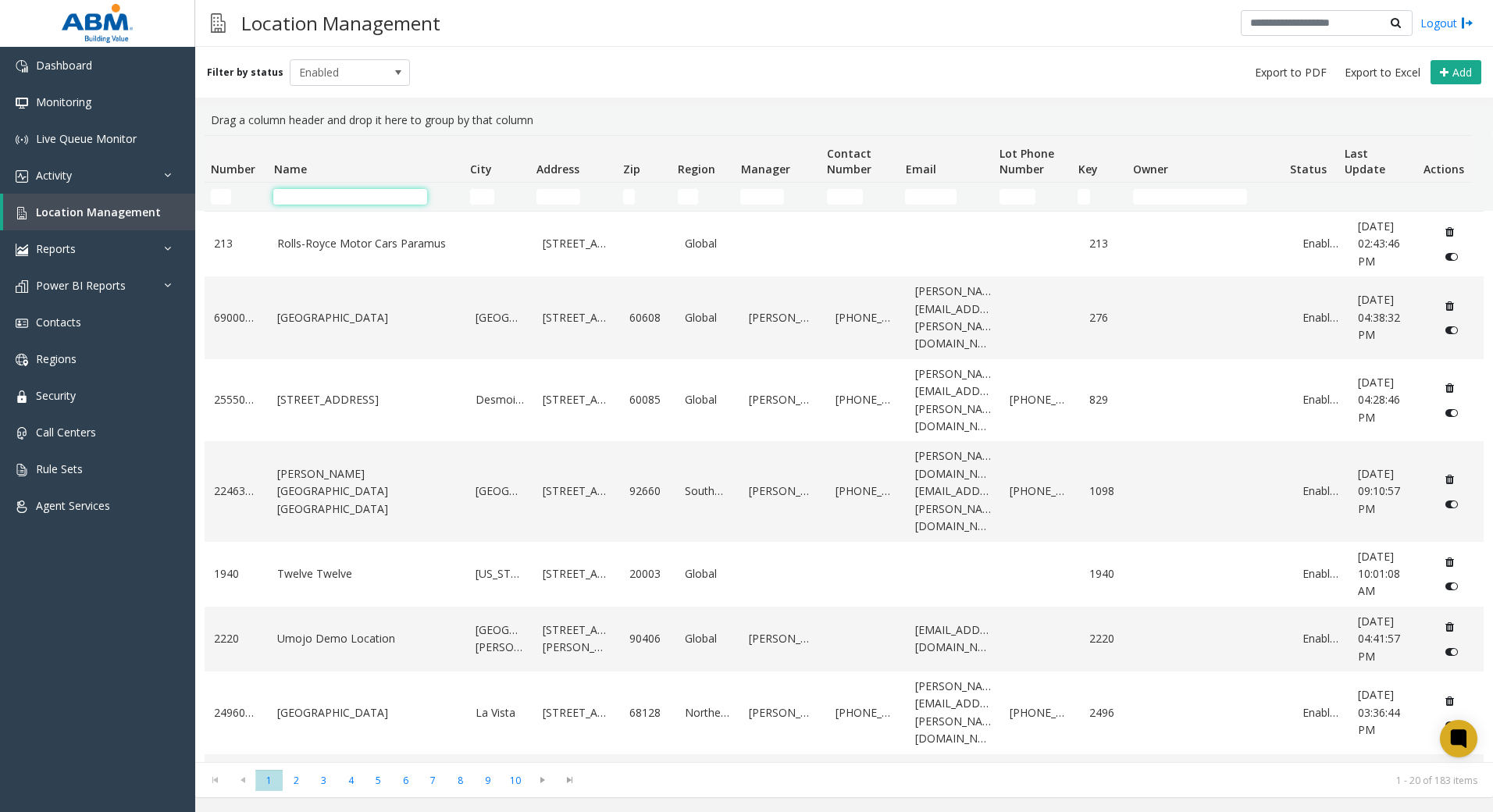
click at [366, 196] on input "Name Filter" at bounding box center [350, 196] width 154 height 16
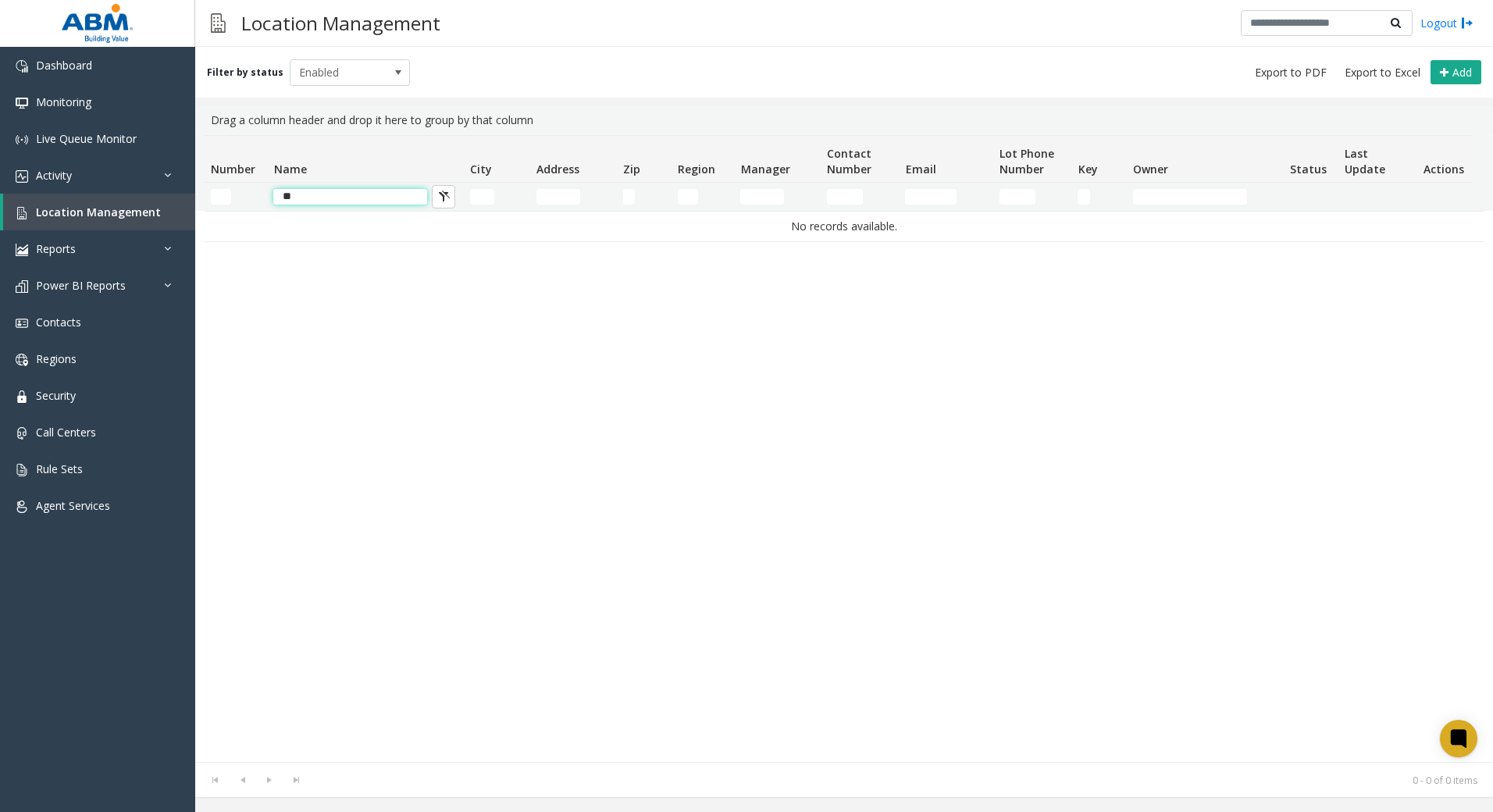
type input "*"
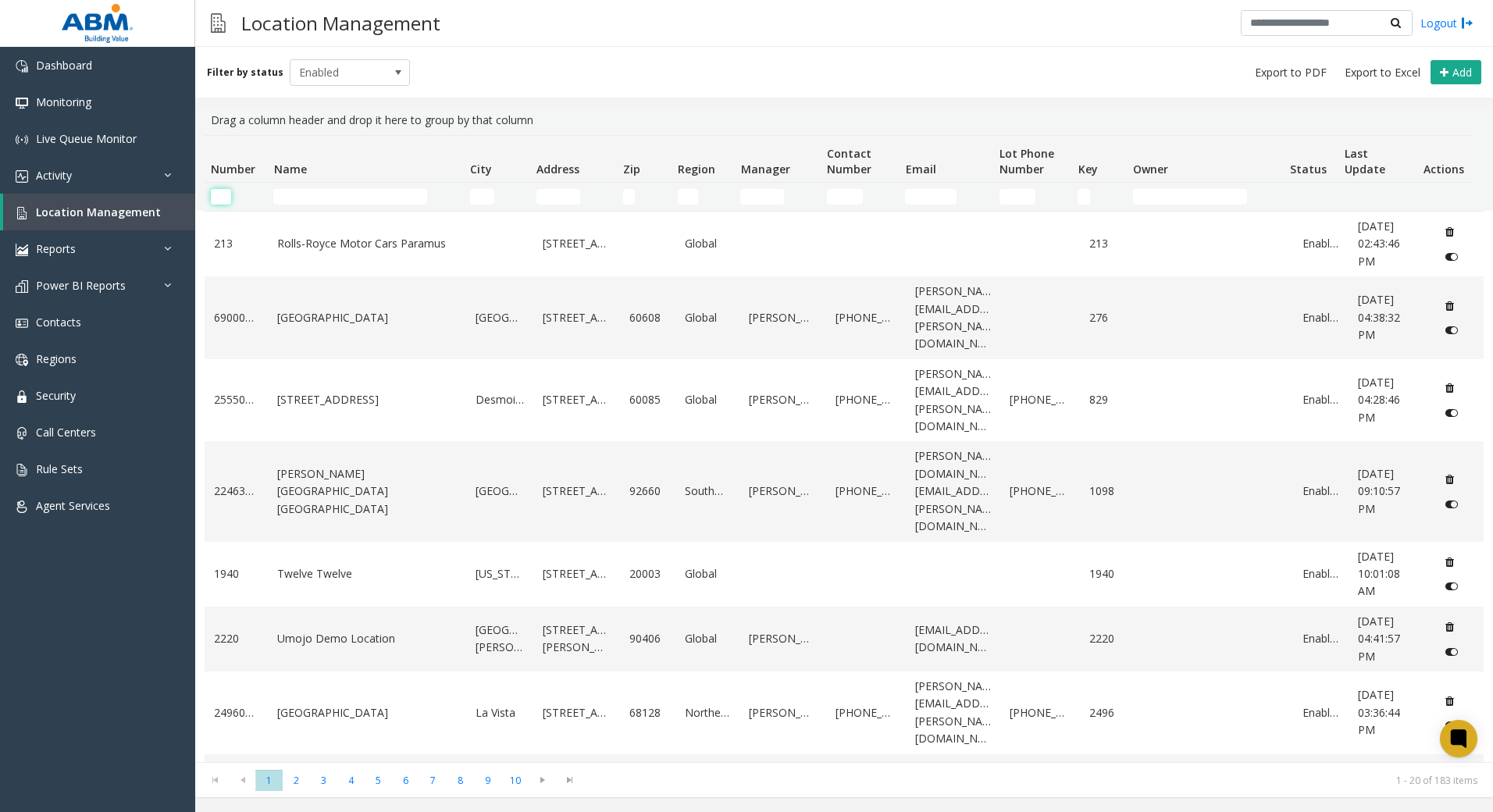
click at [218, 196] on input "Number Filter" at bounding box center [221, 196] width 20 height 16
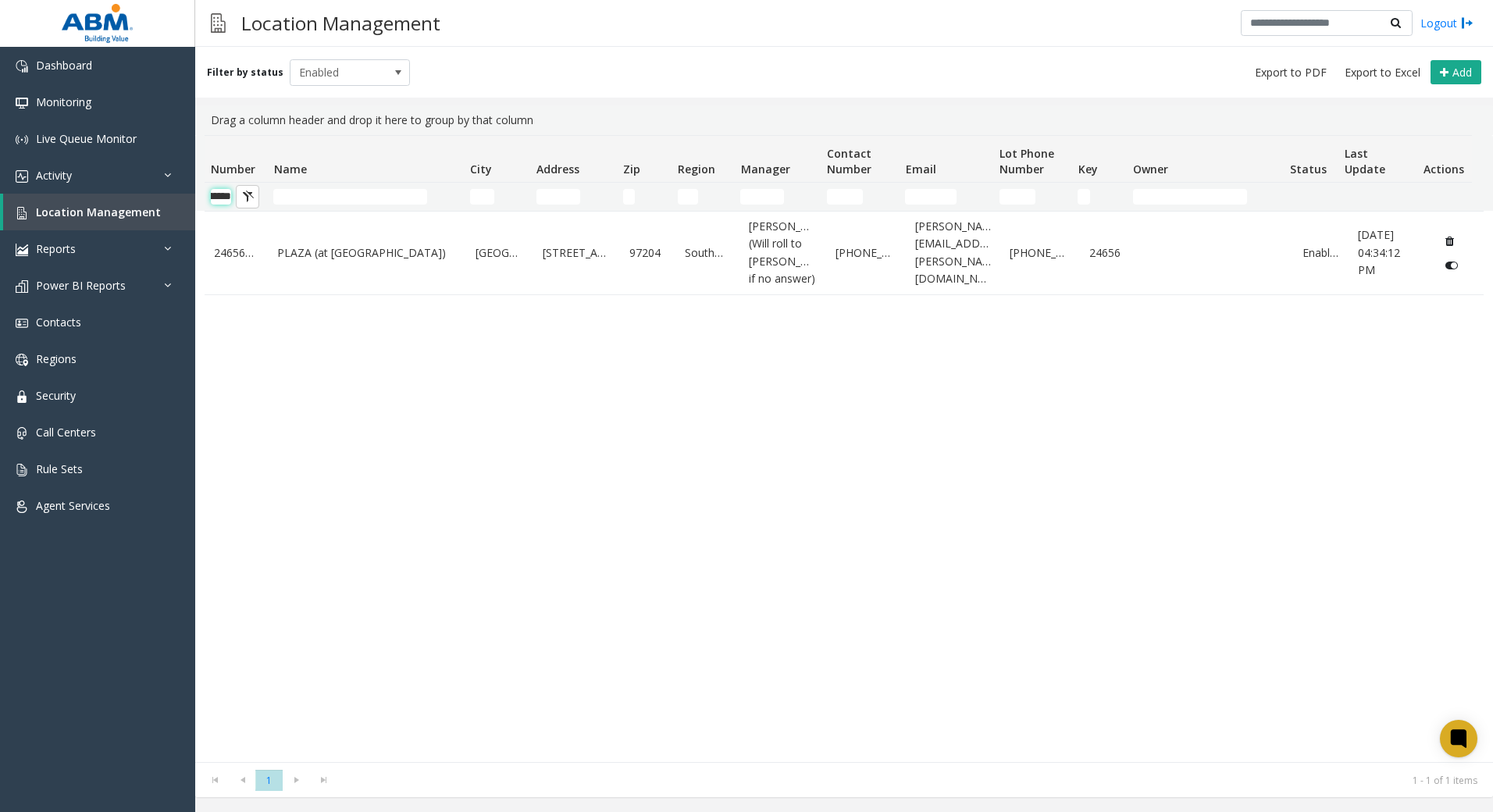
scroll to position [0, 38]
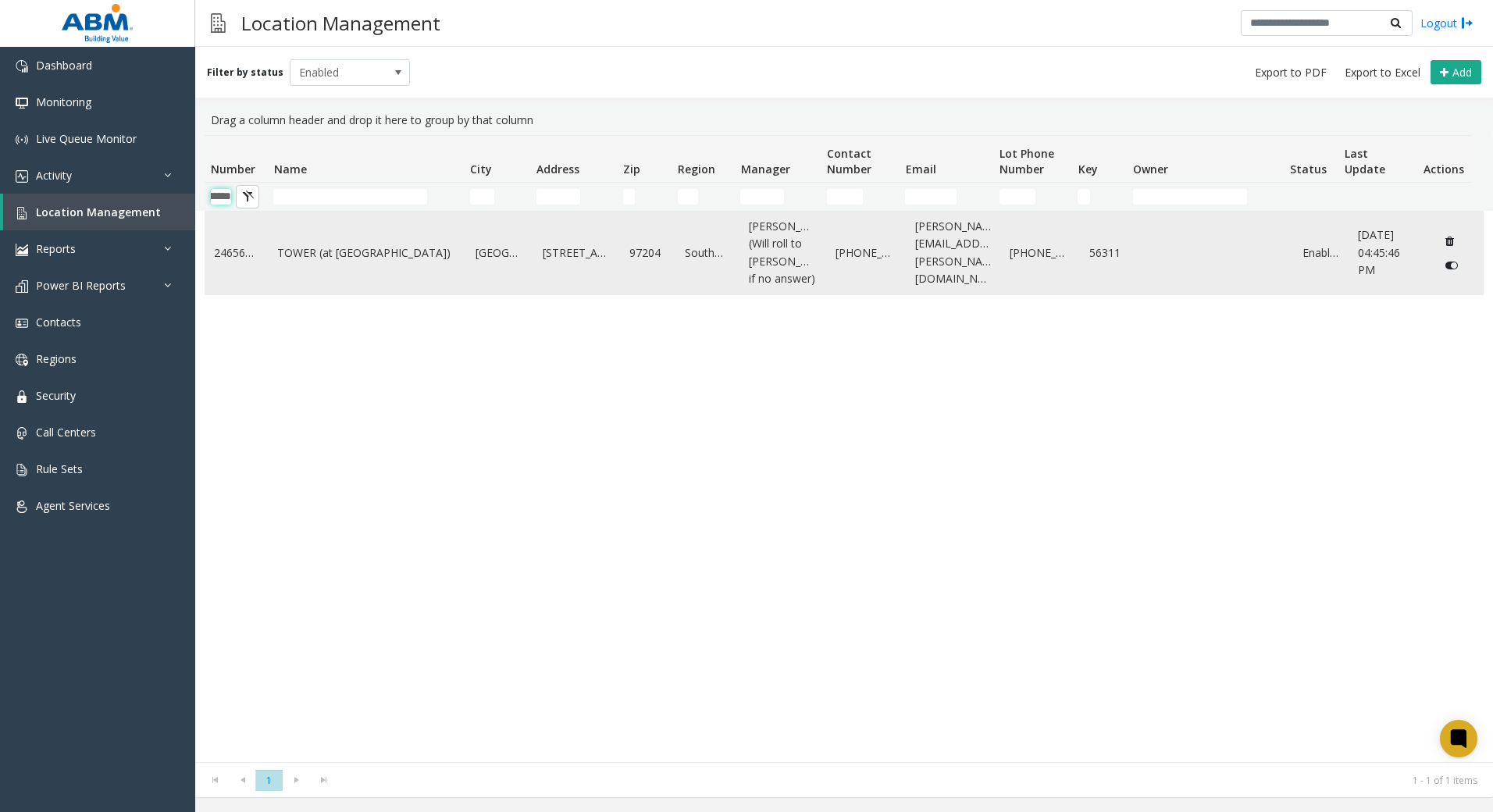
type input "********"
click at [343, 262] on link "TOWER (at [GEOGRAPHIC_DATA])" at bounding box center [367, 253] width 180 height 18
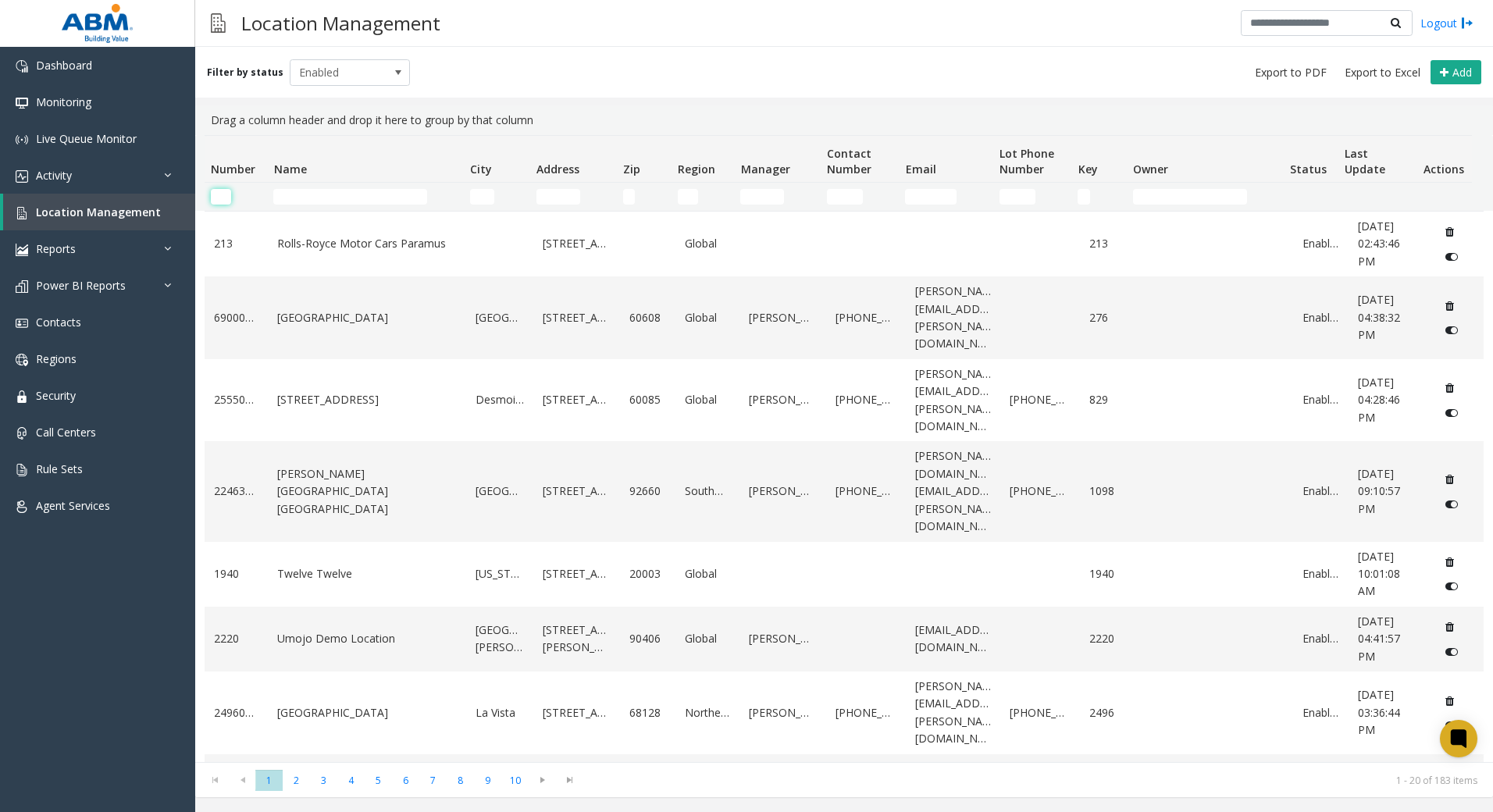
click at [218, 199] on input "Number Filter" at bounding box center [221, 196] width 20 height 16
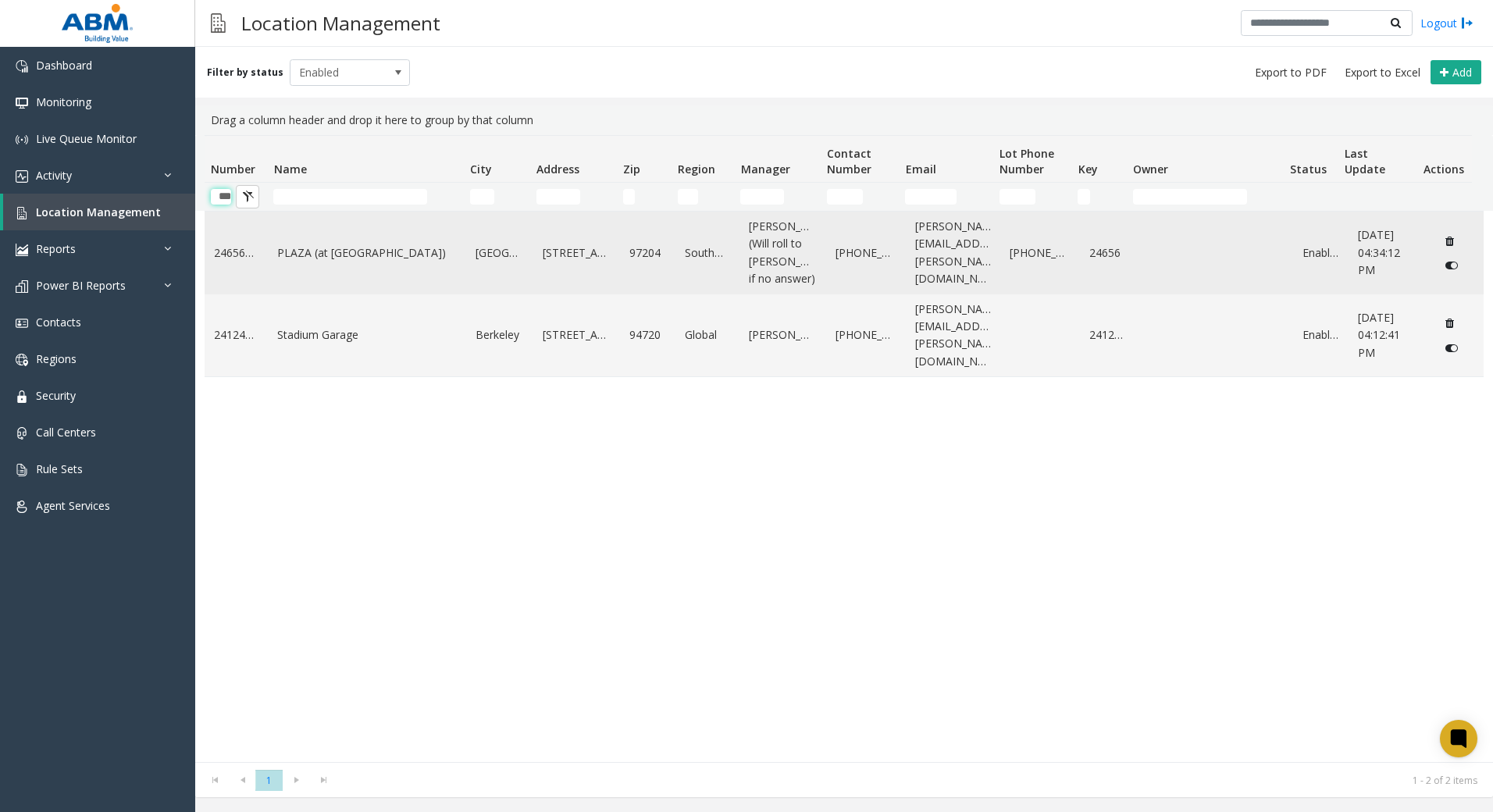
type input "***"
click at [402, 260] on link "PLAZA (at [GEOGRAPHIC_DATA])" at bounding box center [367, 253] width 180 height 18
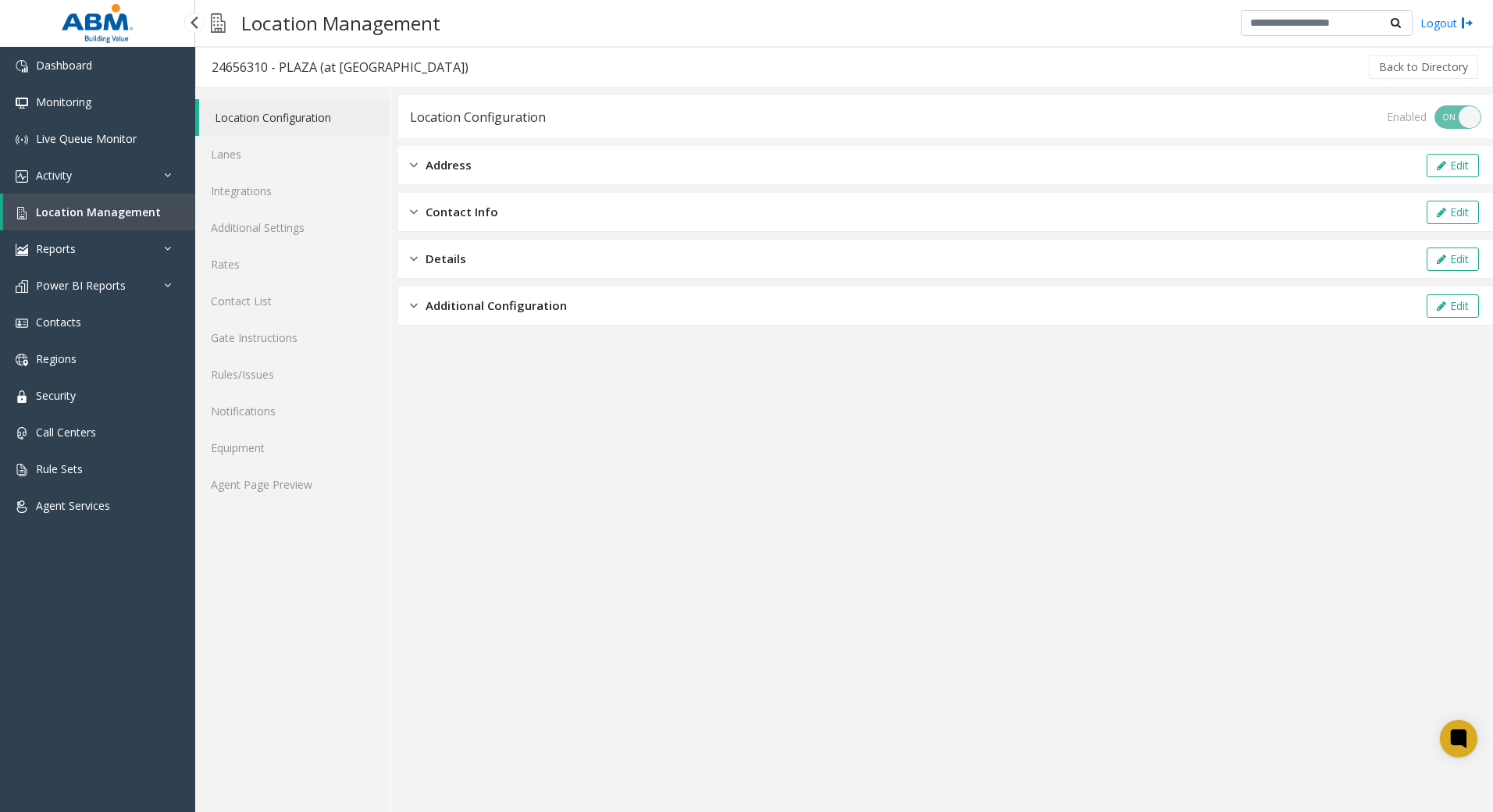
click at [87, 215] on span "Location Management" at bounding box center [98, 211] width 124 height 15
